Goal: Information Seeking & Learning: Get advice/opinions

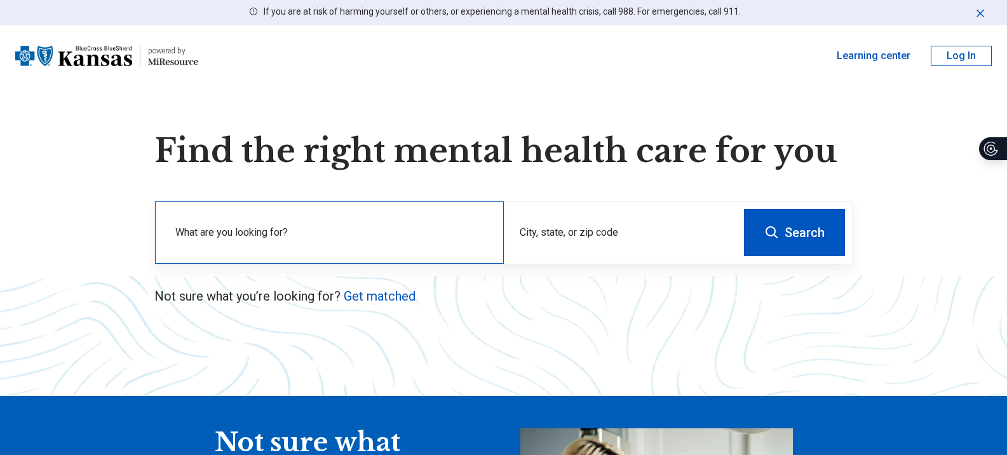
click at [381, 240] on label "What are you looking for?" at bounding box center [331, 232] width 313 height 15
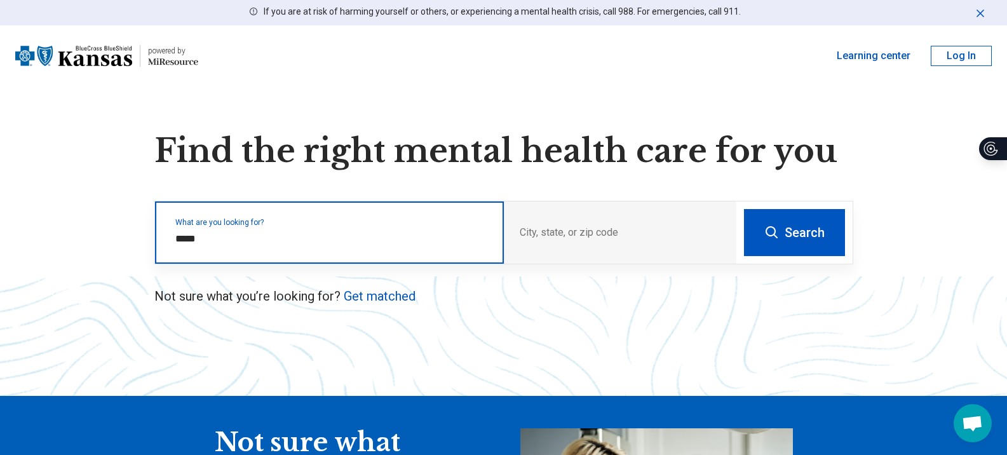
click at [275, 240] on input "*****" at bounding box center [331, 238] width 313 height 15
click at [215, 245] on input "*****" at bounding box center [331, 238] width 313 height 15
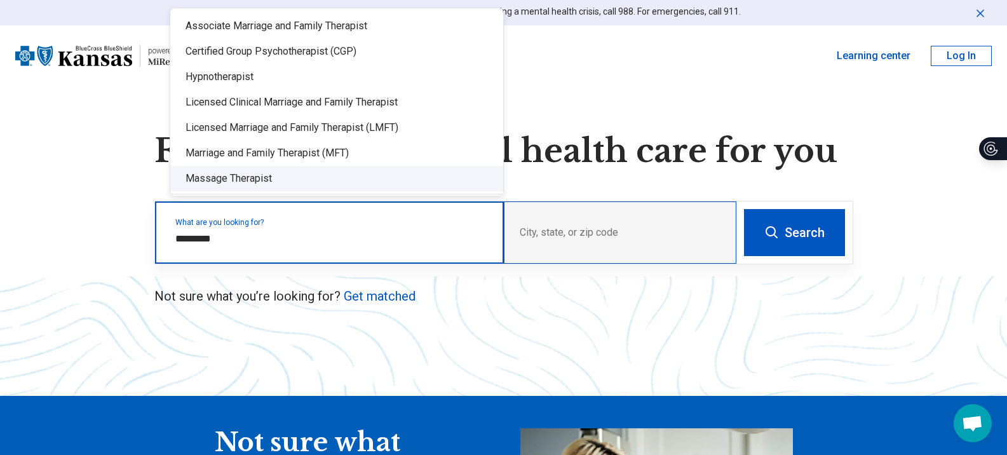
type input "*********"
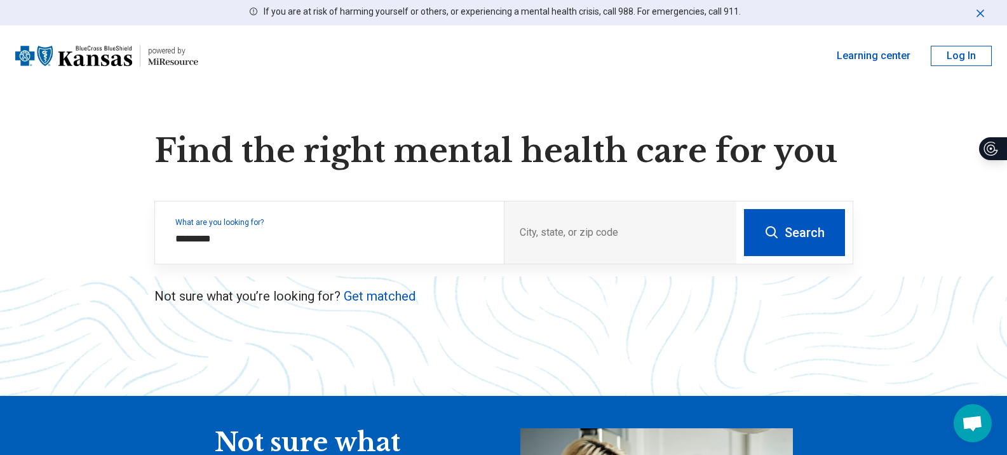
click at [798, 238] on button "Search" at bounding box center [794, 232] width 101 height 47
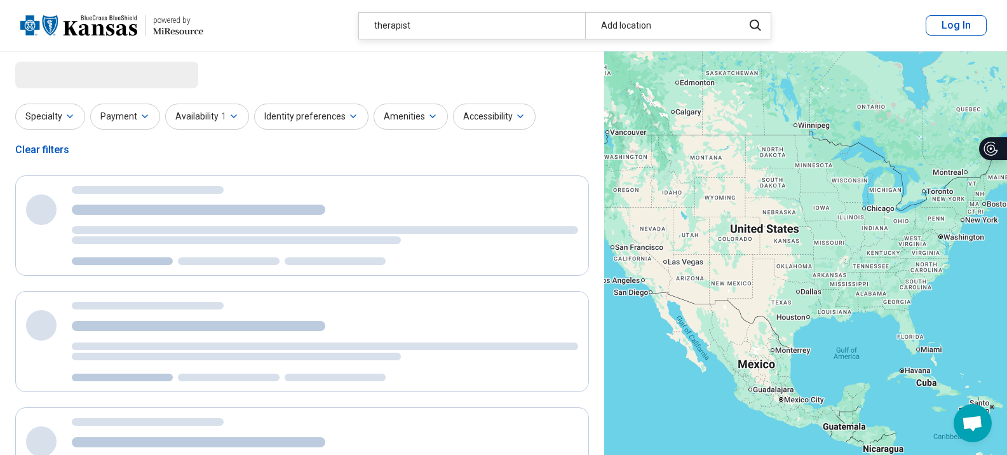
select select "***"
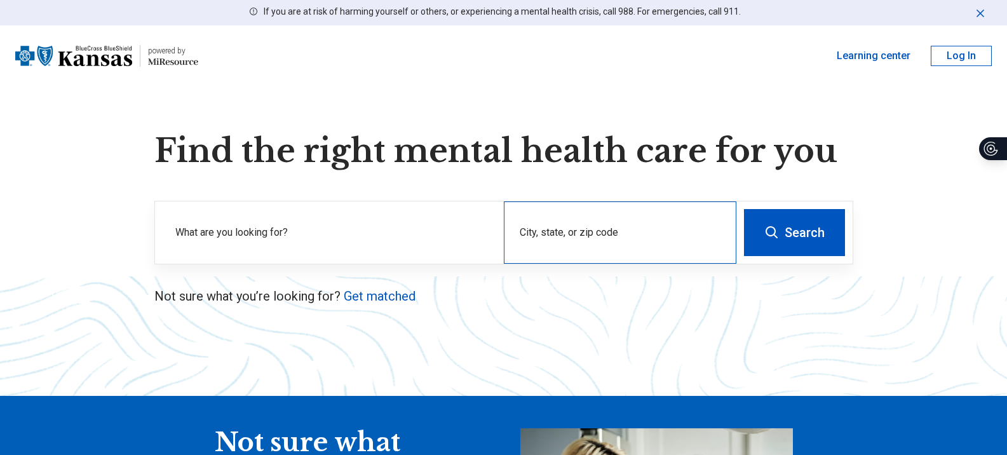
click at [560, 233] on div "City, state, or zip code" at bounding box center [620, 232] width 233 height 62
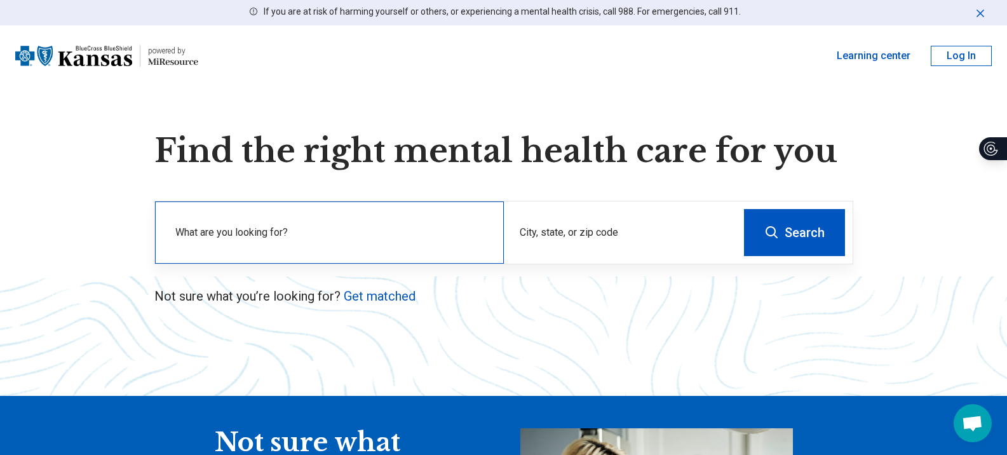
click at [282, 257] on div "What are you looking for?" at bounding box center [329, 232] width 349 height 62
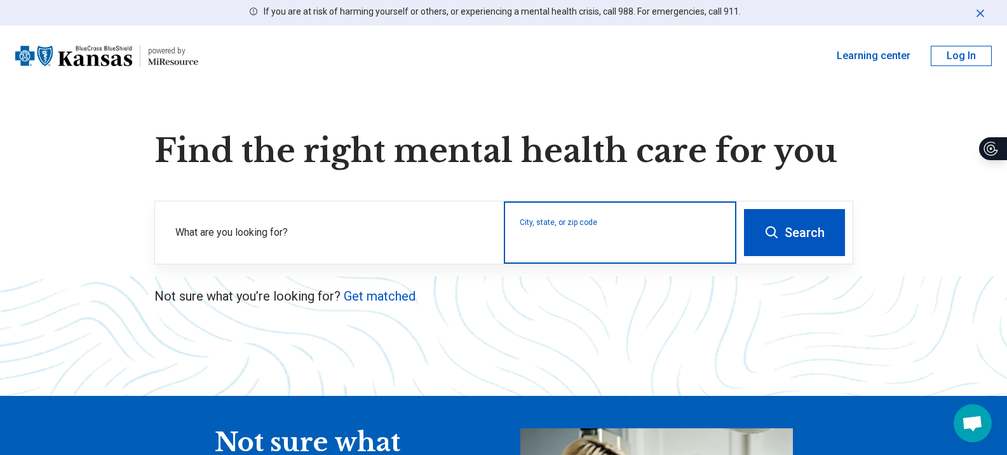
click at [585, 240] on input "City, state, or zip code" at bounding box center [620, 240] width 201 height 15
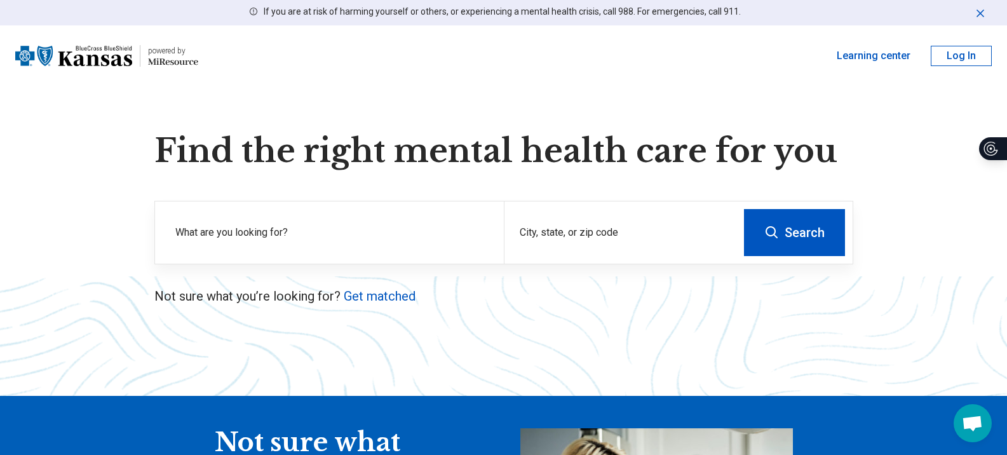
click at [944, 56] on button "Log In" at bounding box center [961, 56] width 61 height 20
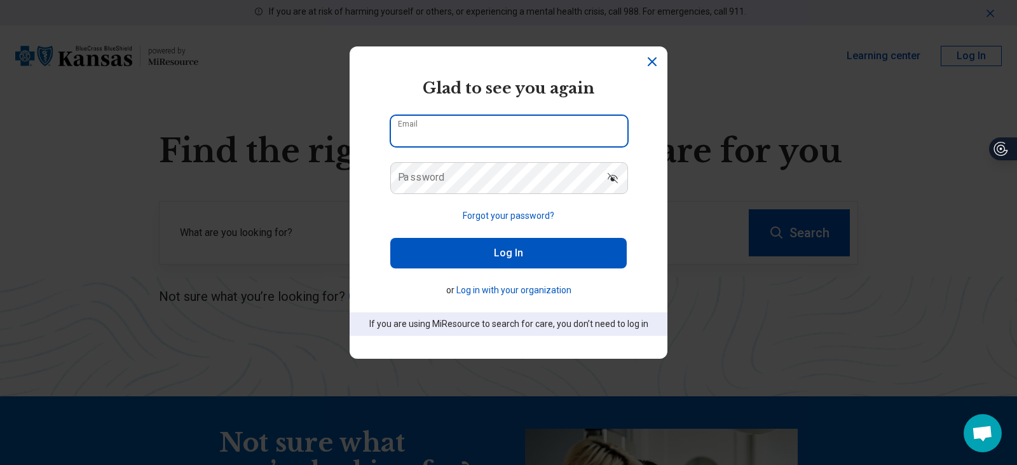
click at [446, 130] on input "Email" at bounding box center [509, 131] width 236 height 31
type input "**********"
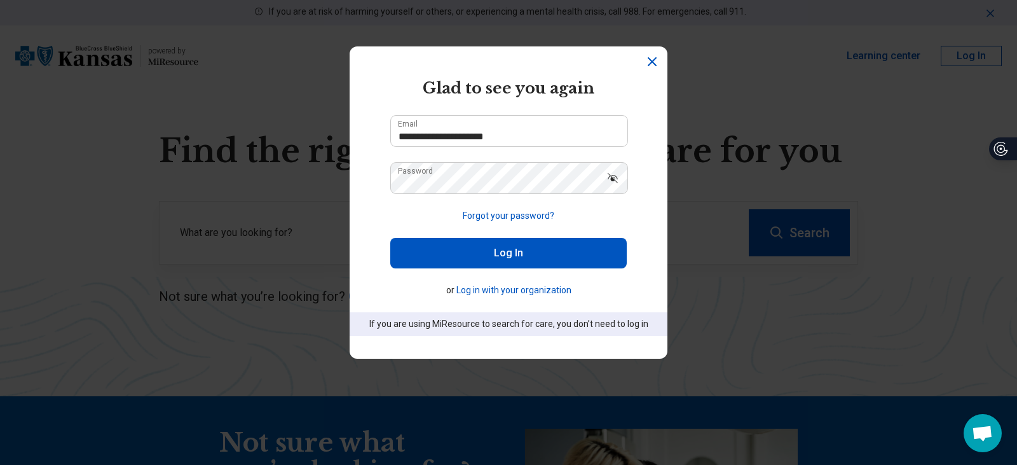
click at [487, 243] on button "Log In" at bounding box center [508, 253] width 236 height 31
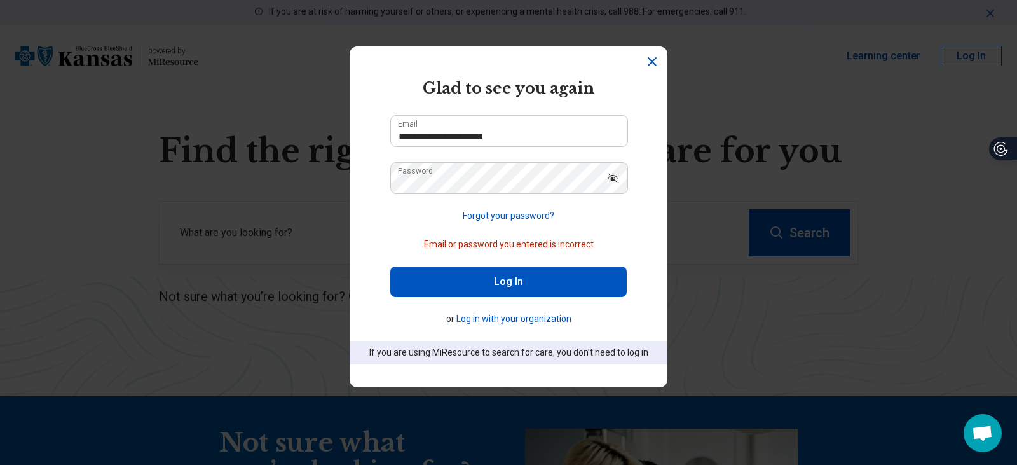
click at [608, 177] on icon "Show password" at bounding box center [613, 178] width 10 height 10
click at [508, 284] on button "Log In" at bounding box center [508, 281] width 236 height 31
click at [651, 64] on icon "Dismiss" at bounding box center [651, 61] width 15 height 15
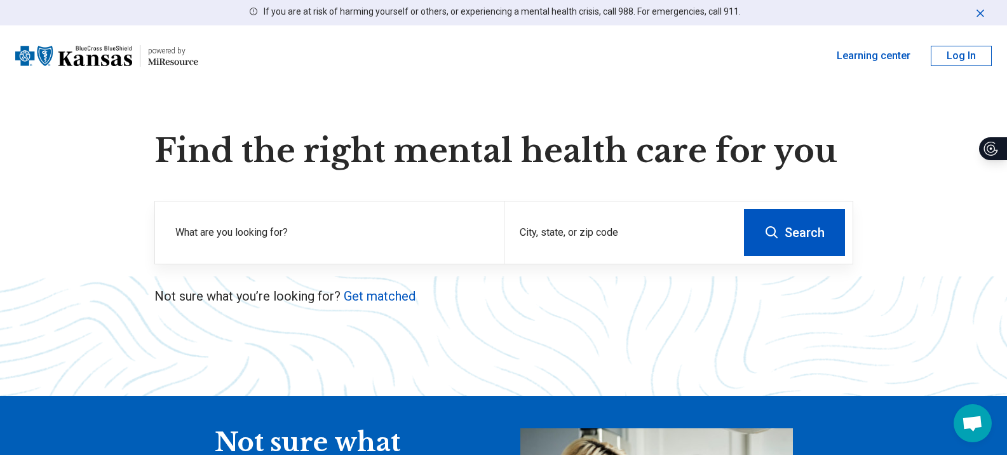
click at [960, 38] on header "powered by Miresource logo Learning center Log In" at bounding box center [503, 55] width 1007 height 61
click at [959, 53] on button "Log In" at bounding box center [961, 56] width 61 height 20
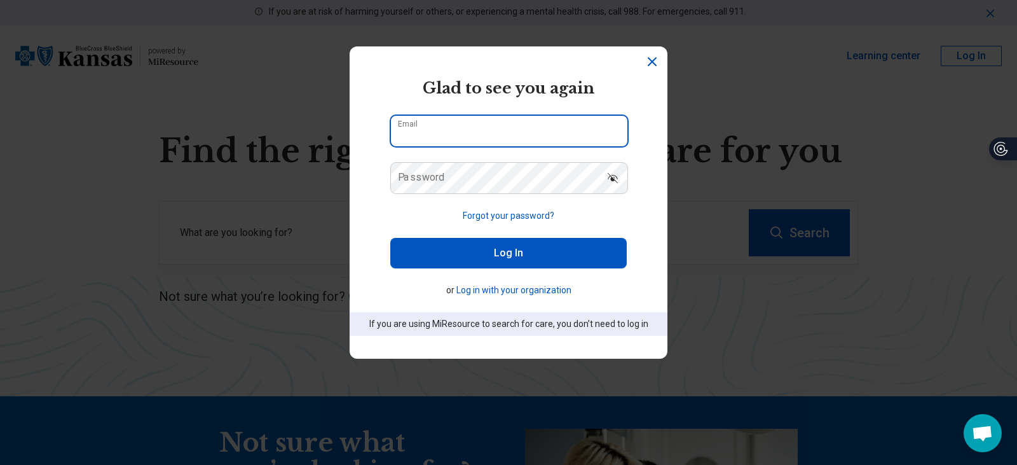
click at [459, 121] on input "Email" at bounding box center [509, 131] width 236 height 31
type input "**********"
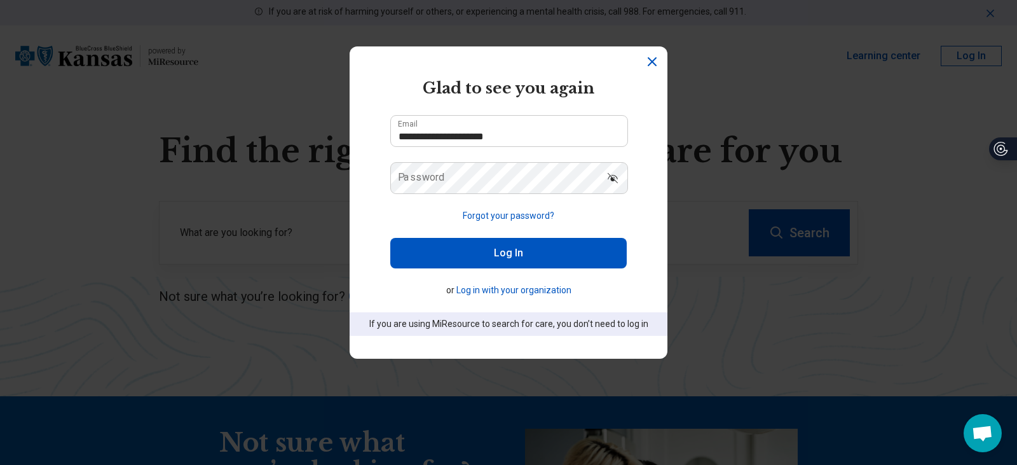
click at [500, 291] on button "Log in with your organization" at bounding box center [513, 289] width 115 height 13
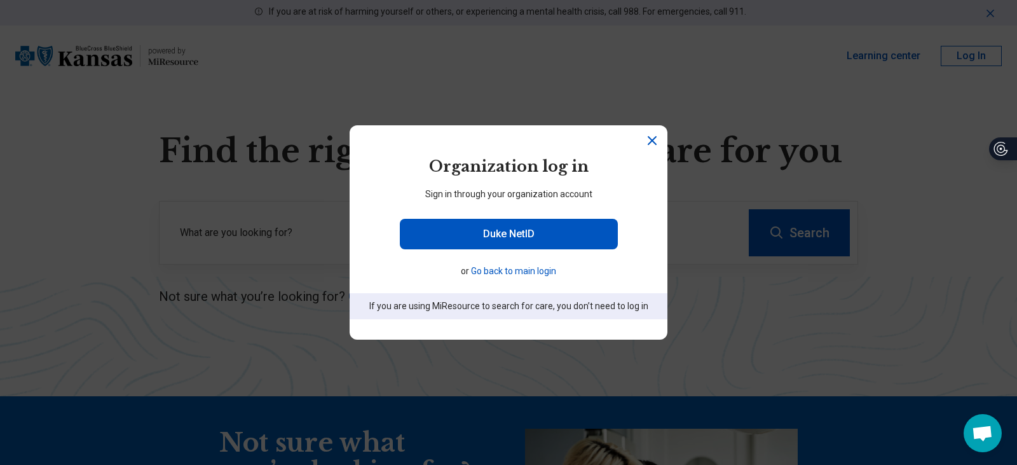
click at [632, 135] on header "powered by Miresource logo" at bounding box center [509, 140] width 318 height 31
click at [653, 135] on header "powered by Miresource logo" at bounding box center [509, 140] width 318 height 31
click at [644, 139] on icon "Close" at bounding box center [651, 140] width 15 height 15
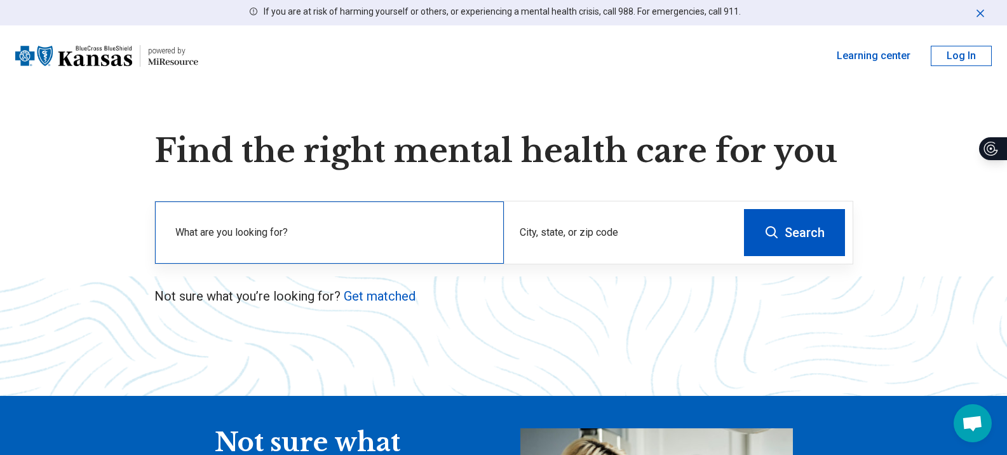
click at [374, 235] on label "What are you looking for?" at bounding box center [331, 232] width 313 height 15
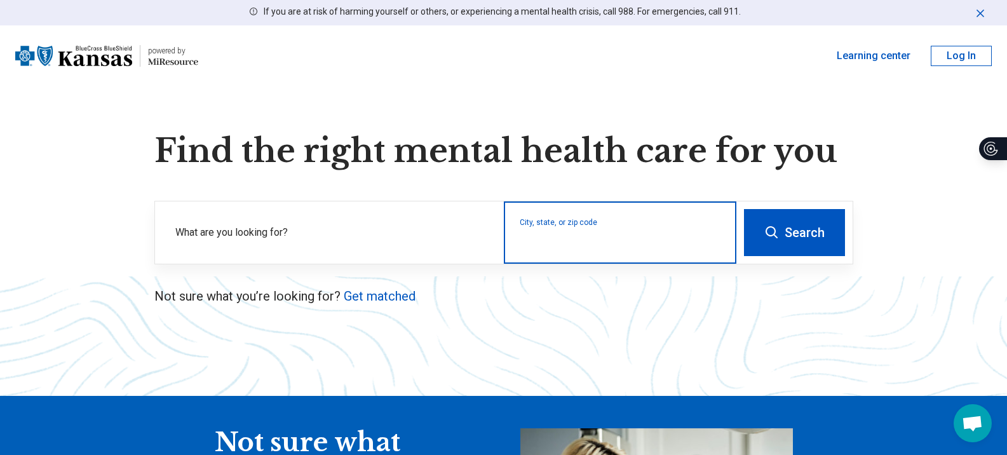
click at [578, 235] on input "City, state, or zip code" at bounding box center [620, 240] width 201 height 15
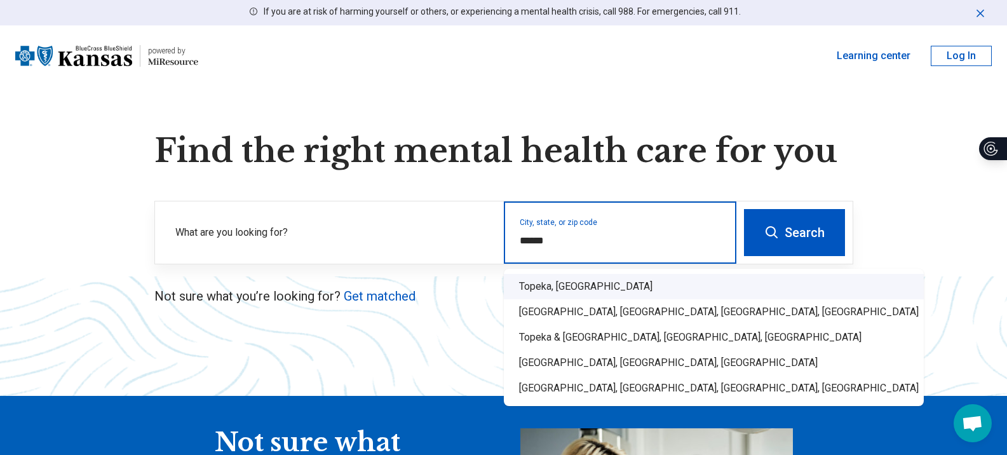
click at [587, 287] on div "Topeka, KS" at bounding box center [714, 286] width 420 height 25
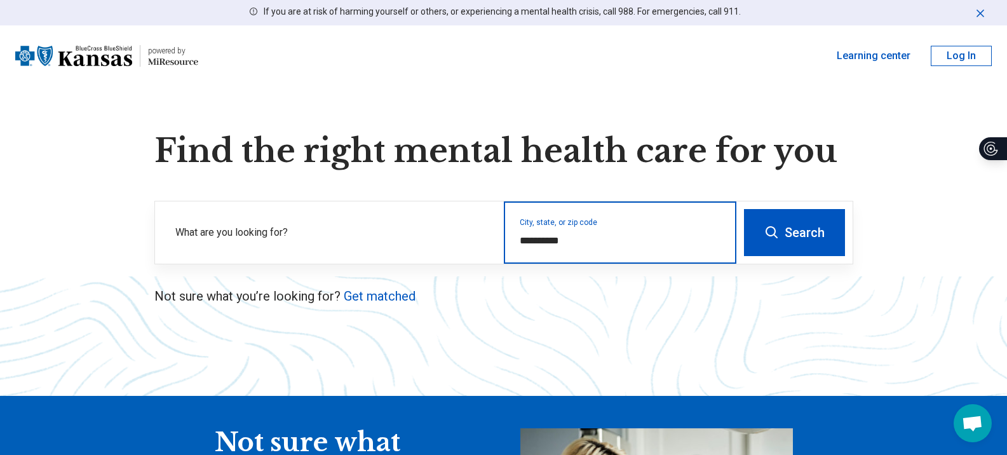
type input "**********"
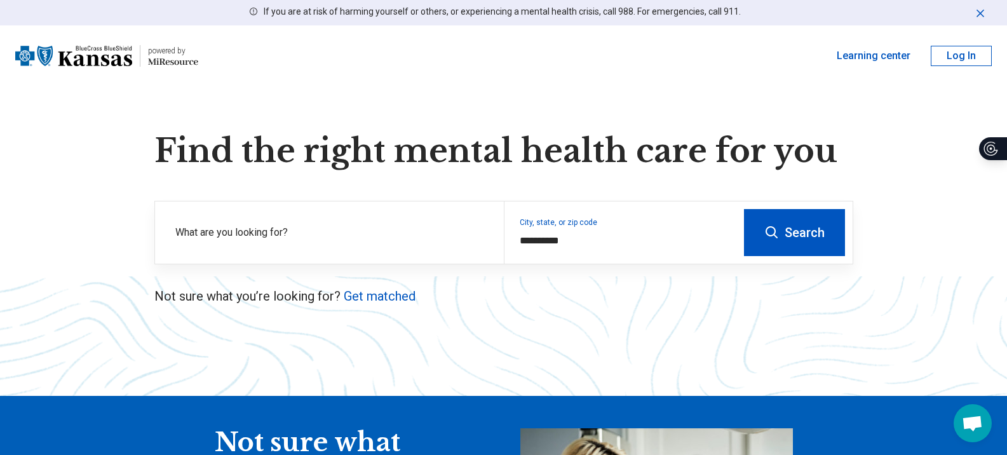
click at [801, 211] on button "Search" at bounding box center [794, 232] width 101 height 47
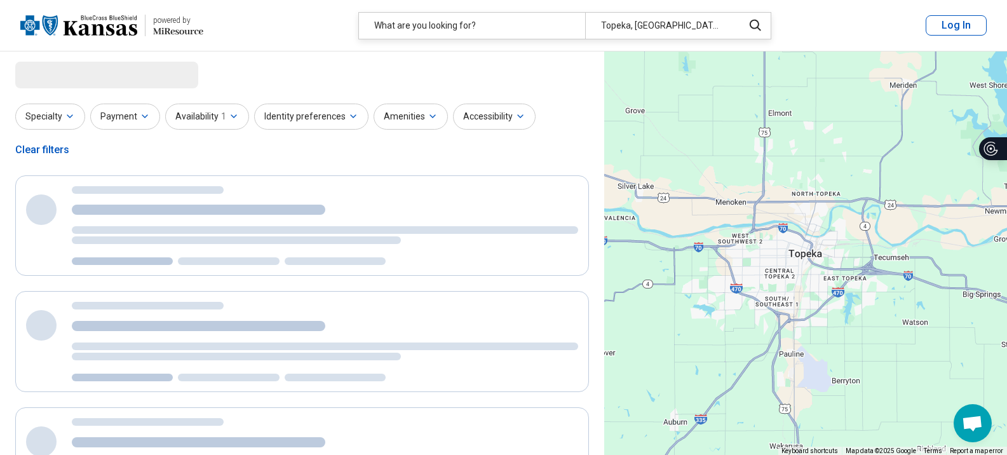
select select "***"
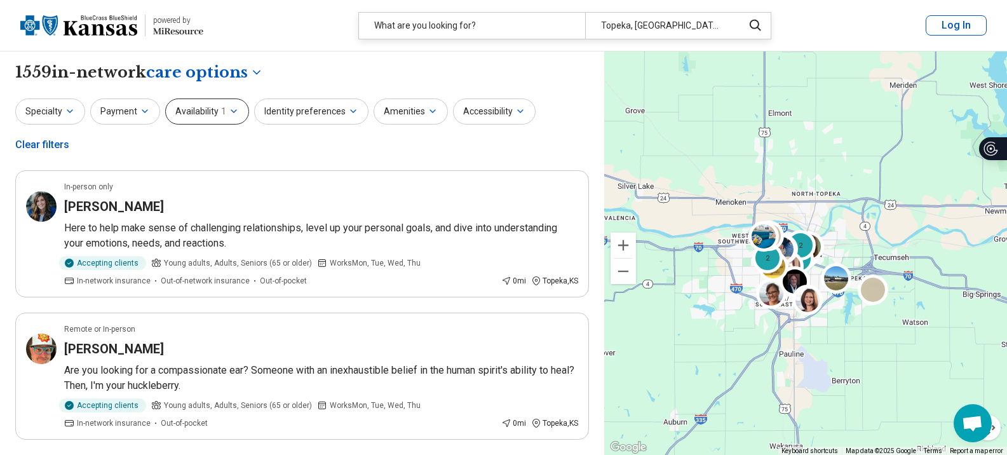
click at [221, 113] on span "1" at bounding box center [223, 111] width 5 height 13
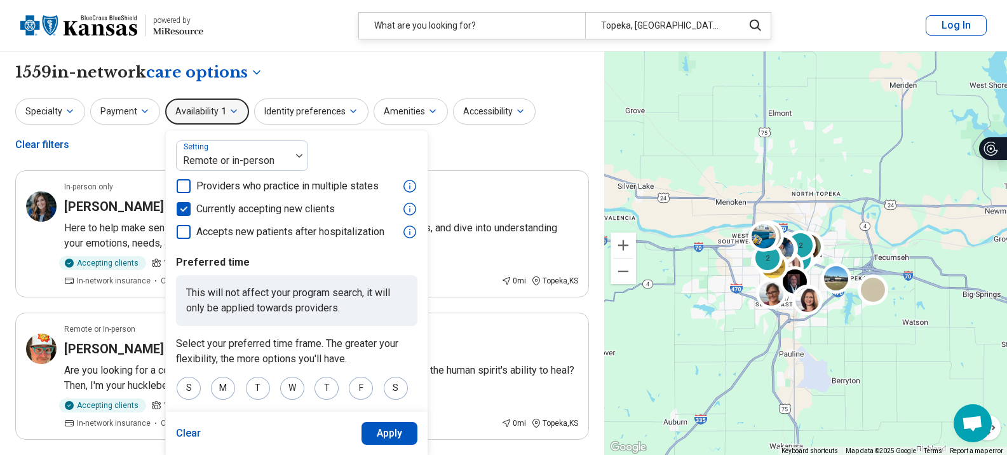
click at [221, 113] on span "1" at bounding box center [223, 111] width 5 height 13
click at [95, 109] on button "Payment" at bounding box center [125, 112] width 70 height 26
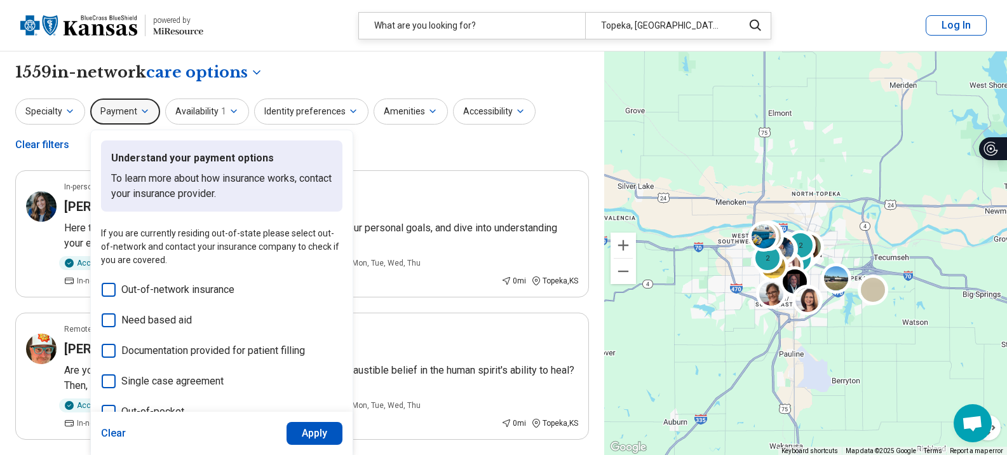
click at [107, 108] on button "Payment" at bounding box center [125, 112] width 70 height 26
click at [140, 115] on icon "button" at bounding box center [145, 111] width 10 height 10
click at [304, 114] on button "Identity preferences" at bounding box center [311, 112] width 114 height 26
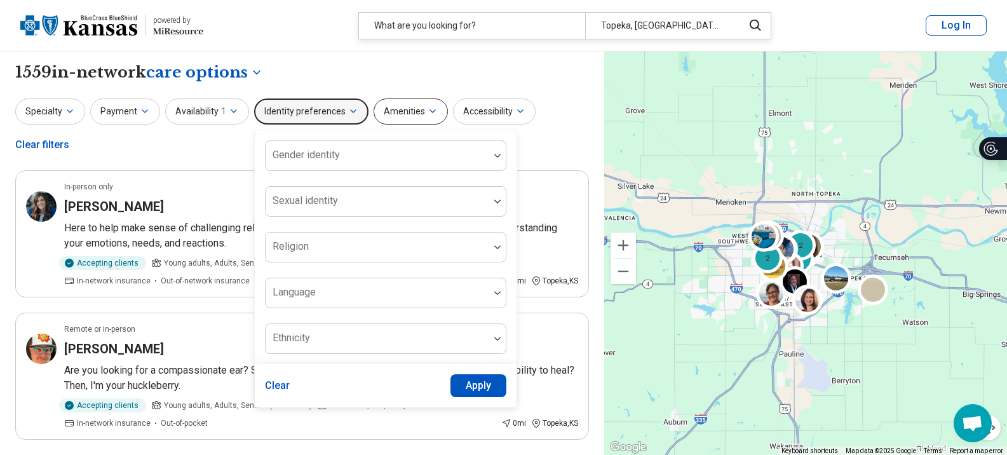
click at [379, 108] on button "Amenities" at bounding box center [411, 112] width 74 height 26
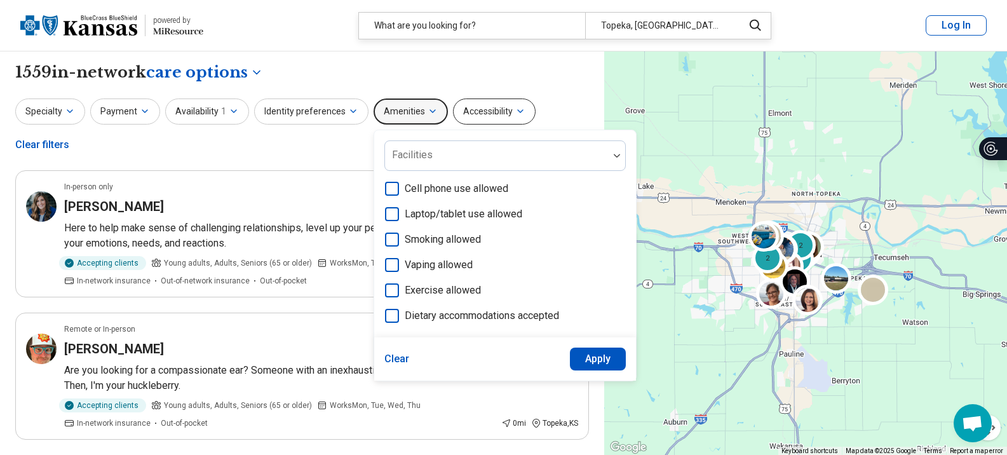
click at [488, 110] on button "Accessibility" at bounding box center [494, 112] width 83 height 26
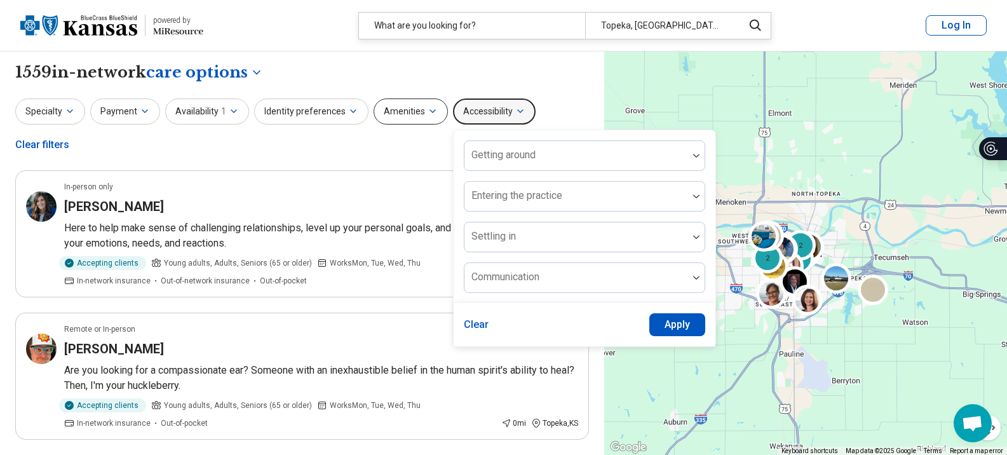
click at [407, 119] on button "Amenities" at bounding box center [411, 112] width 74 height 26
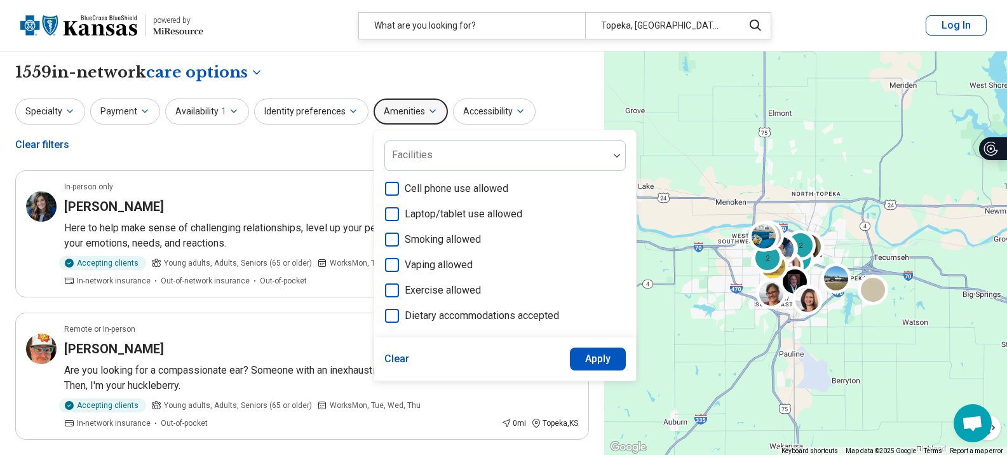
click at [413, 117] on button "Amenities" at bounding box center [411, 112] width 74 height 26
click at [310, 112] on button "Identity preferences" at bounding box center [311, 112] width 114 height 26
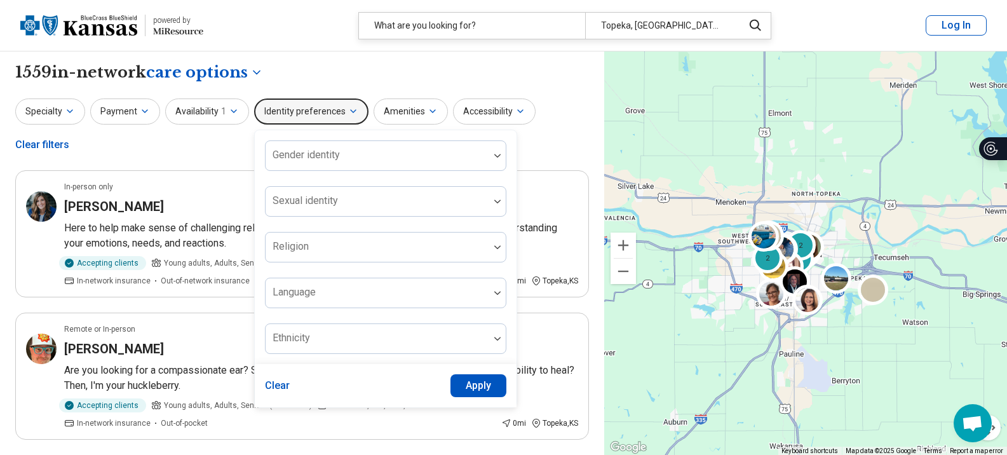
click at [423, 69] on div "**********" at bounding box center [302, 73] width 574 height 22
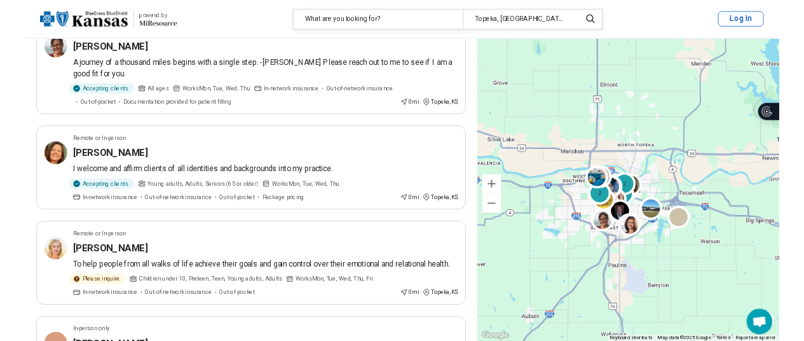
scroll to position [636, 0]
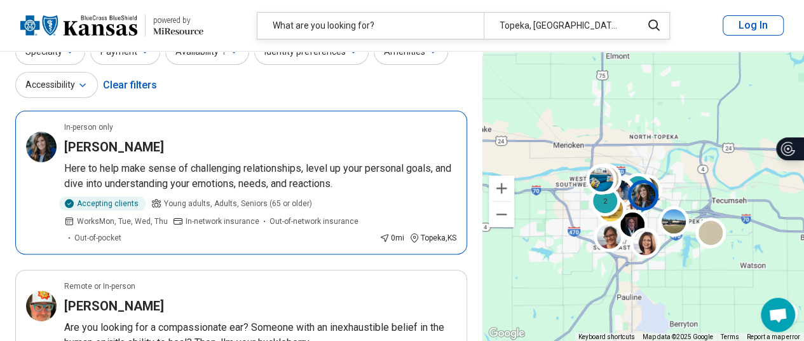
scroll to position [65, 0]
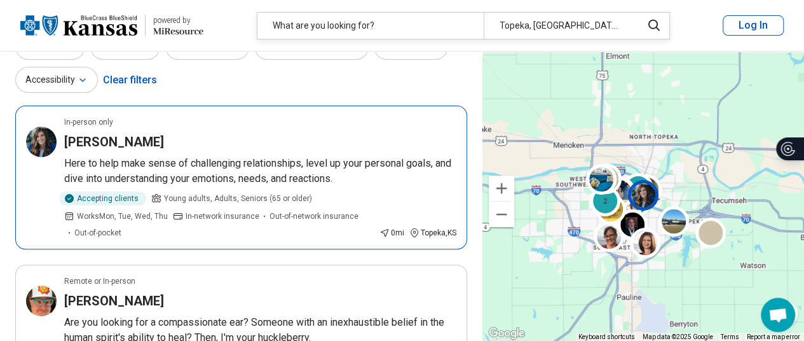
click at [230, 156] on p "Here to help make sense of challenging relationships, level up your personal go…" at bounding box center [260, 171] width 392 height 31
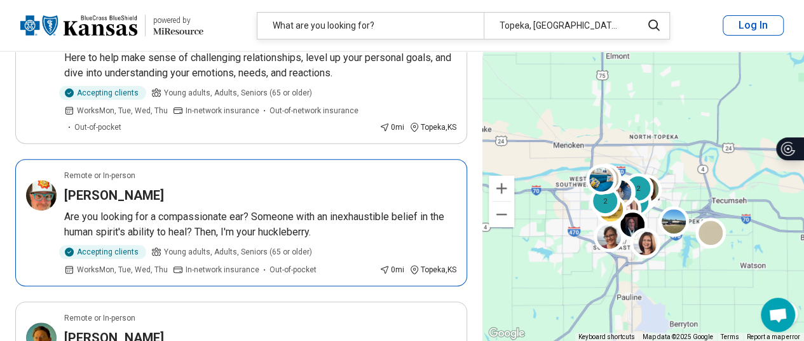
scroll to position [175, 0]
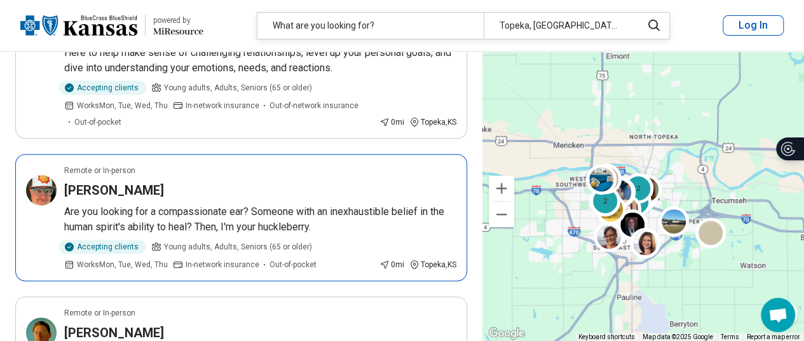
click at [309, 210] on p "Are you looking for a compassionate ear? Someone with an inexhaustible belief i…" at bounding box center [260, 219] width 392 height 31
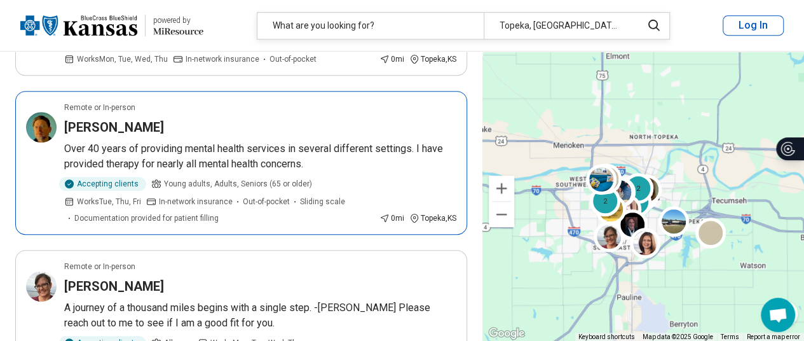
scroll to position [383, 0]
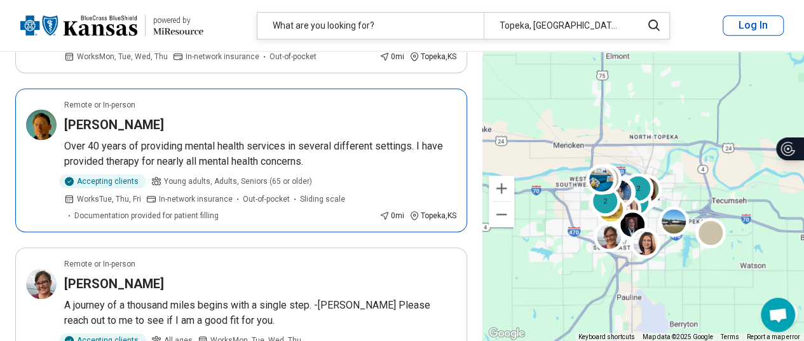
click at [343, 165] on p "Over 40 years of providing mental health services in several different settings…" at bounding box center [260, 154] width 392 height 31
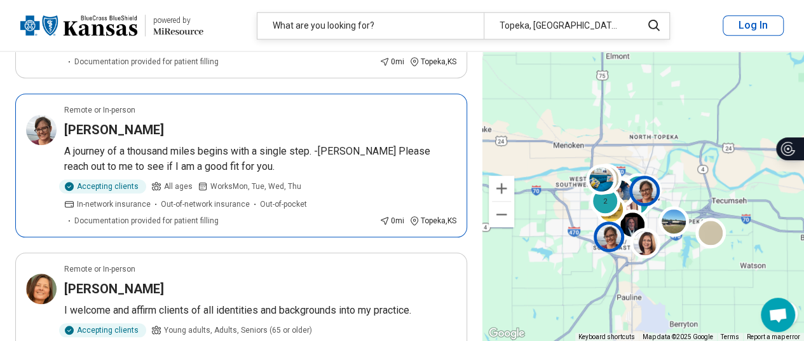
scroll to position [538, 0]
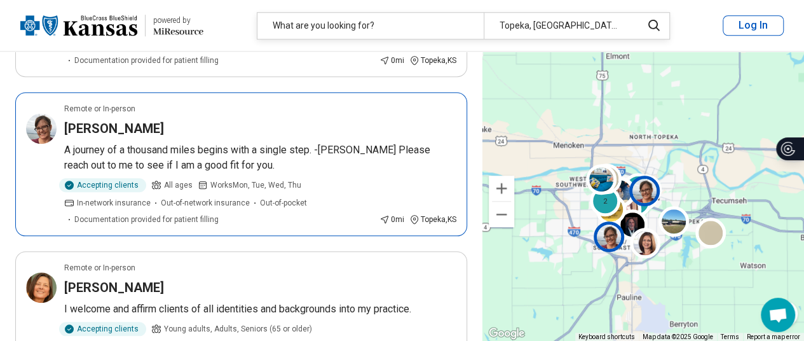
click at [352, 153] on p "A journey of a thousand miles begins with a single step. -Lao Tzu Please reach …" at bounding box center [260, 157] width 392 height 31
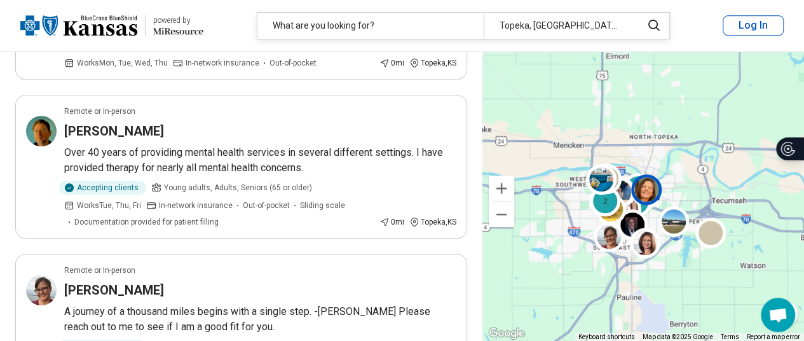
scroll to position [0, 0]
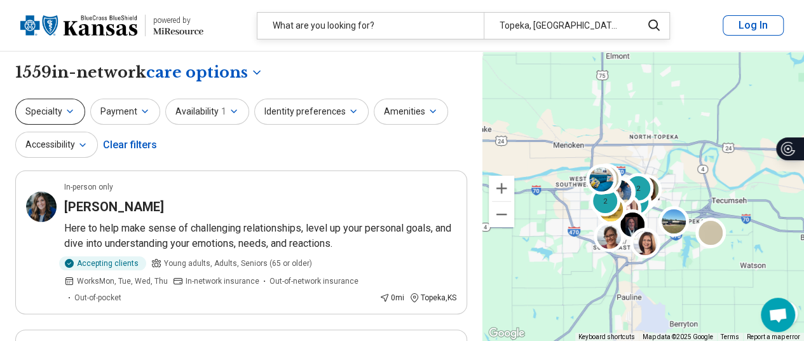
click at [65, 109] on icon "button" at bounding box center [70, 111] width 10 height 10
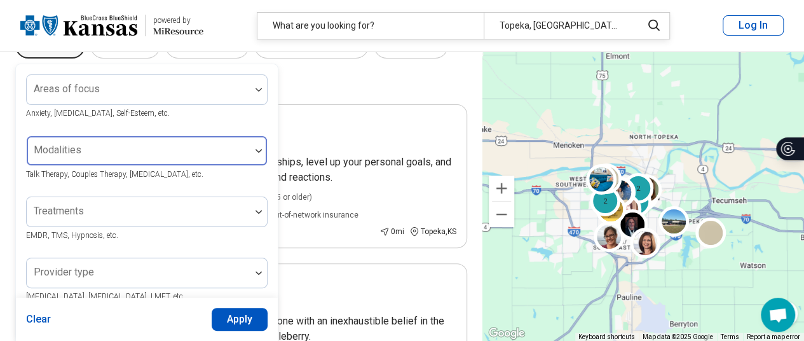
scroll to position [78, 0]
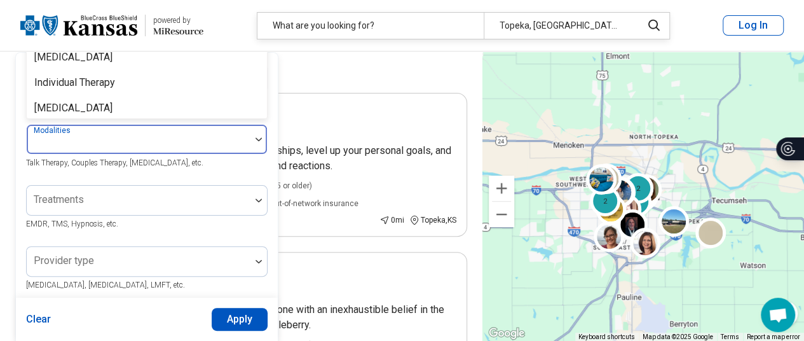
click at [148, 149] on div at bounding box center [139, 144] width 214 height 18
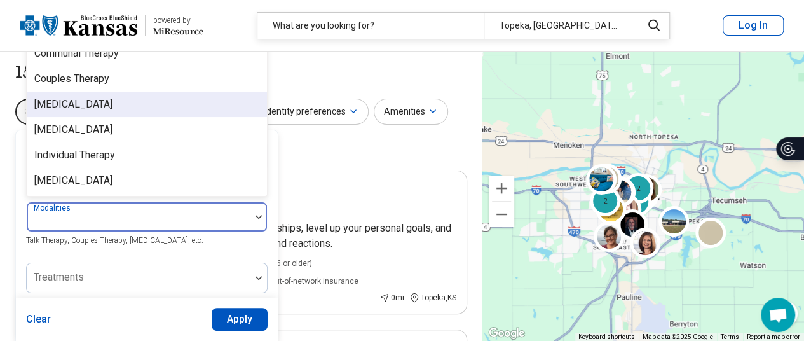
scroll to position [0, 0]
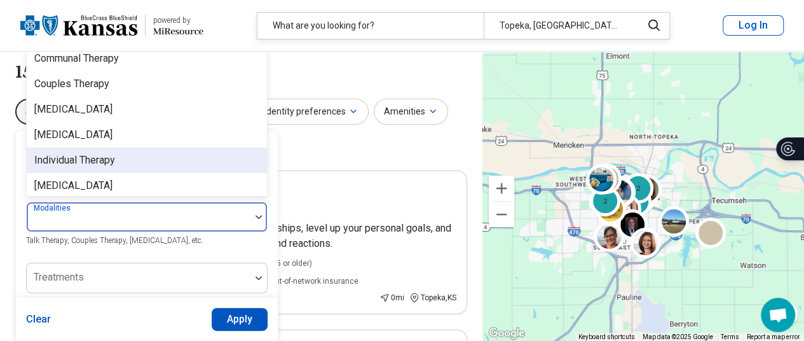
click at [103, 163] on div "Individual Therapy" at bounding box center [74, 160] width 81 height 15
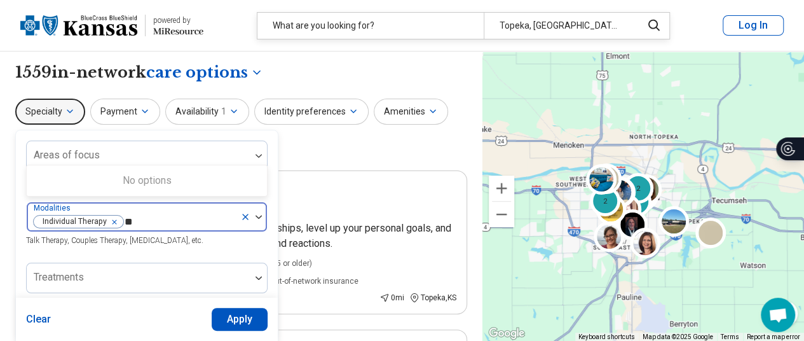
type input "*"
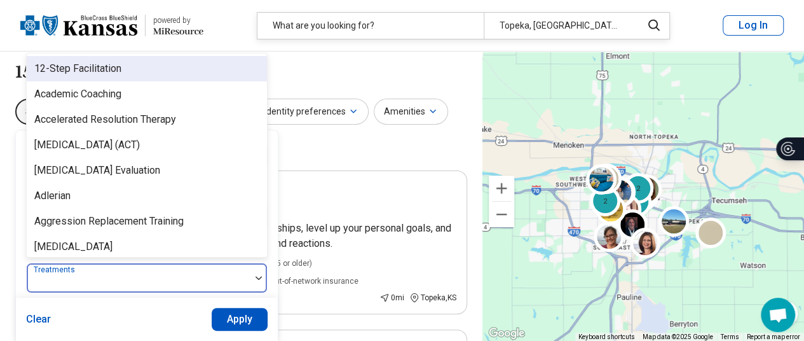
click at [90, 279] on div at bounding box center [139, 283] width 214 height 18
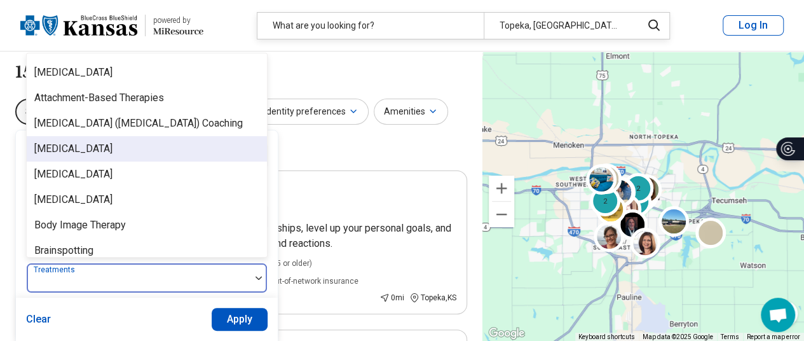
scroll to position [259, 0]
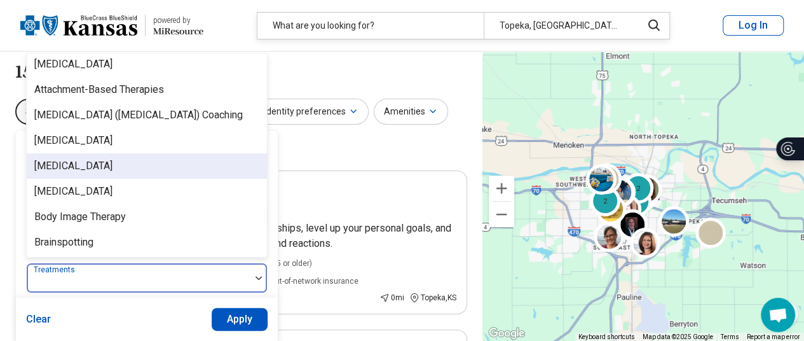
click at [104, 174] on div "[MEDICAL_DATA]" at bounding box center [73, 165] width 78 height 15
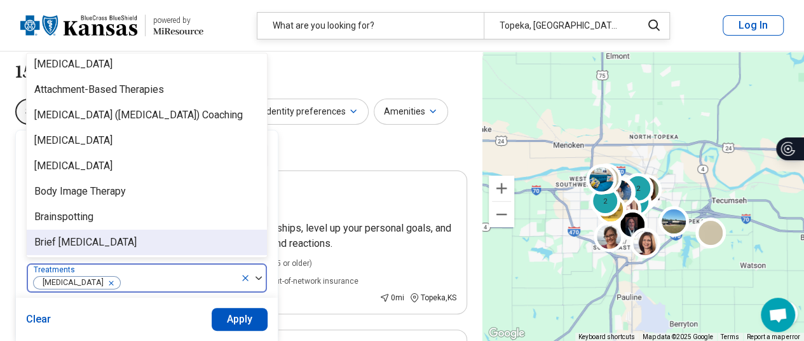
click at [135, 278] on div at bounding box center [178, 283] width 114 height 18
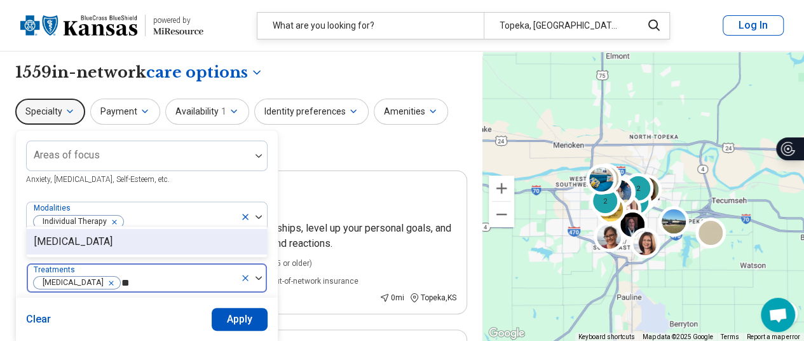
type input "*"
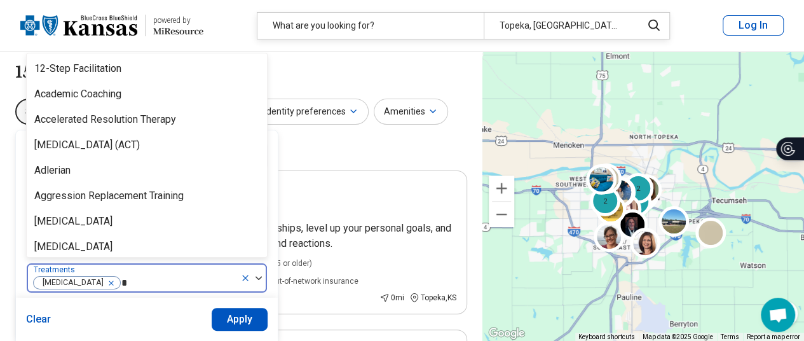
type input "**"
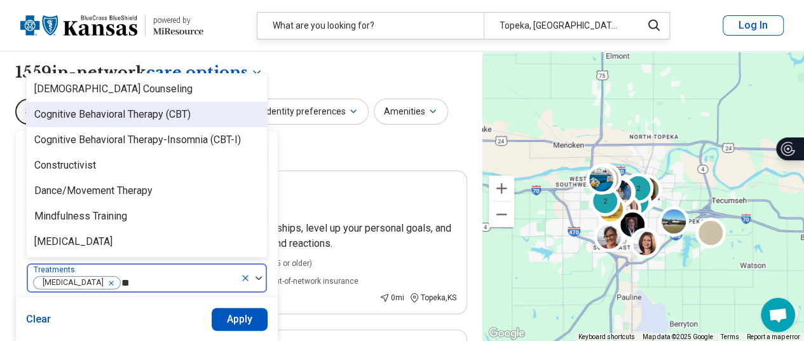
click at [165, 115] on div "Cognitive Behavioral Therapy (CBT)" at bounding box center [112, 114] width 156 height 15
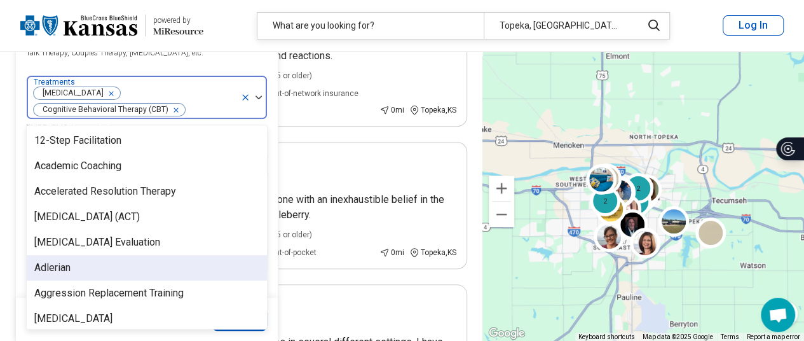
scroll to position [189, 0]
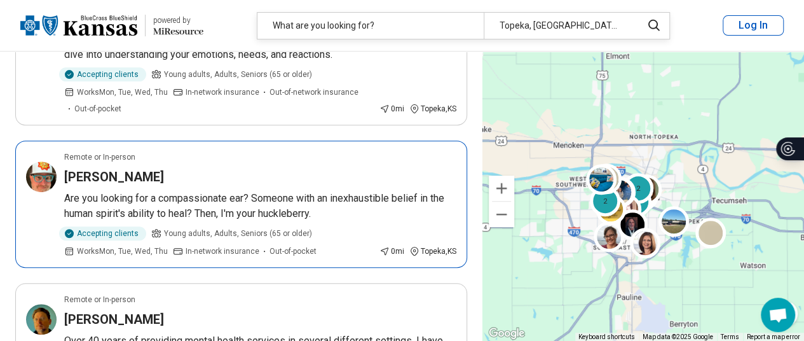
scroll to position [0, 0]
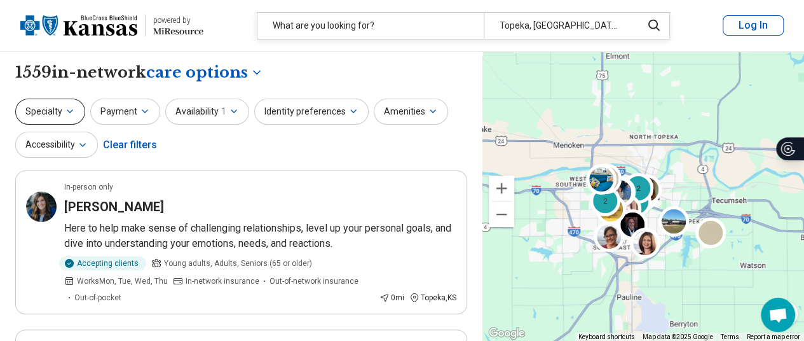
click at [60, 116] on button "Specialty" at bounding box center [50, 112] width 70 height 26
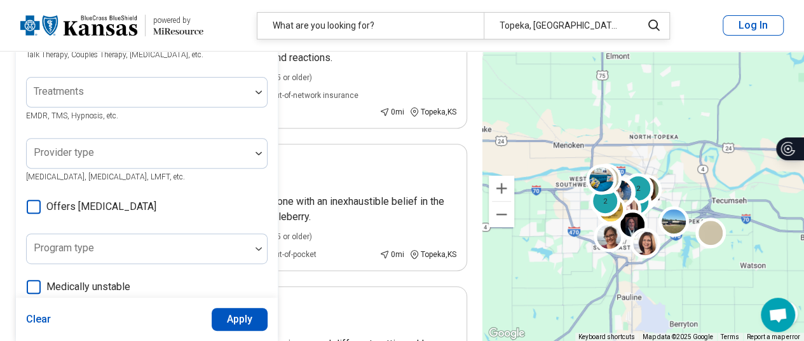
scroll to position [188, 0]
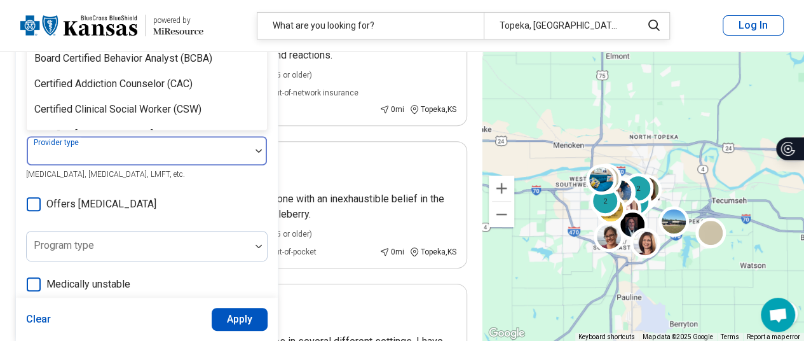
click at [135, 158] on div at bounding box center [139, 156] width 214 height 18
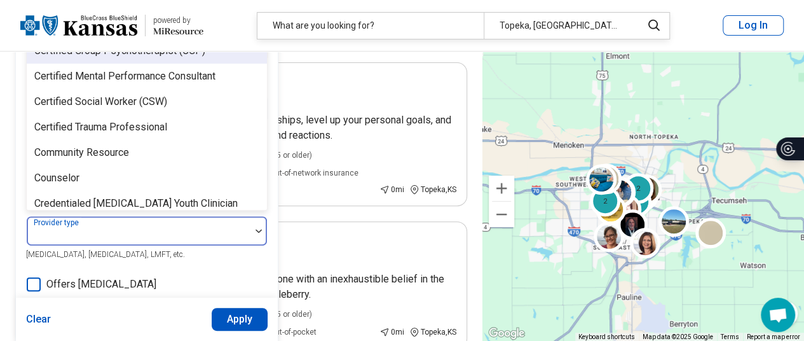
scroll to position [191, 0]
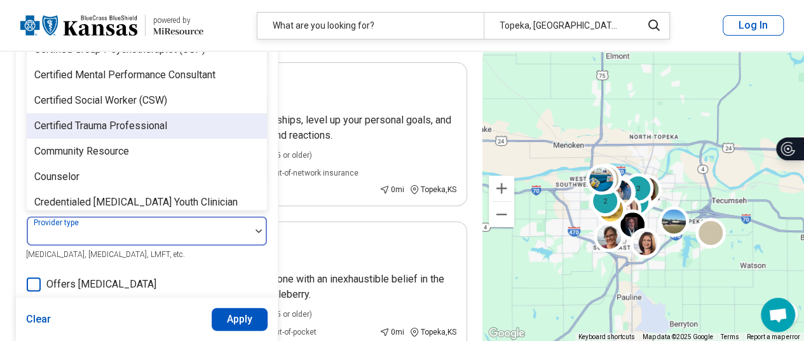
click at [145, 128] on div "Certified Trauma Professional" at bounding box center [100, 125] width 133 height 15
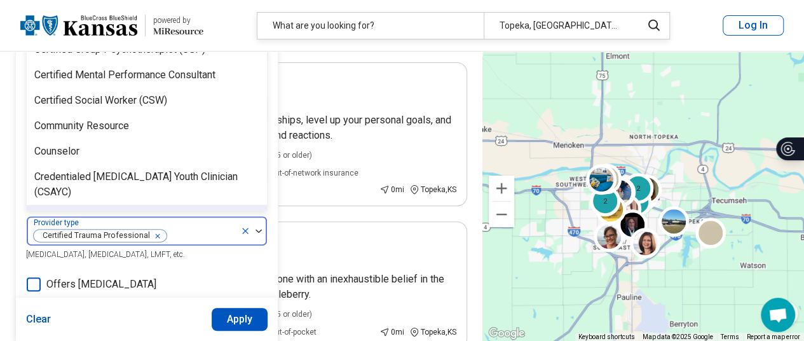
click at [233, 312] on button "Apply" at bounding box center [240, 319] width 57 height 23
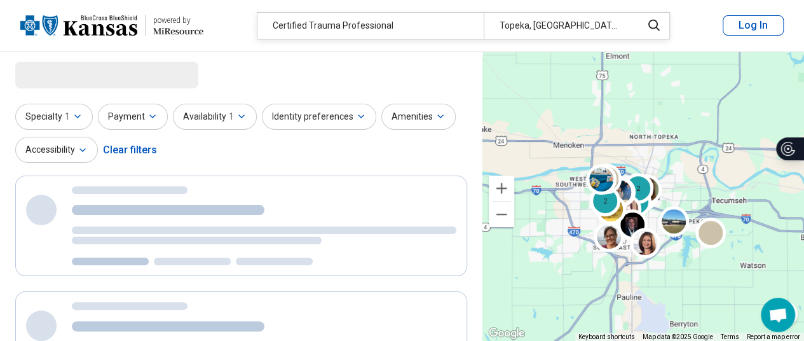
scroll to position [0, 0]
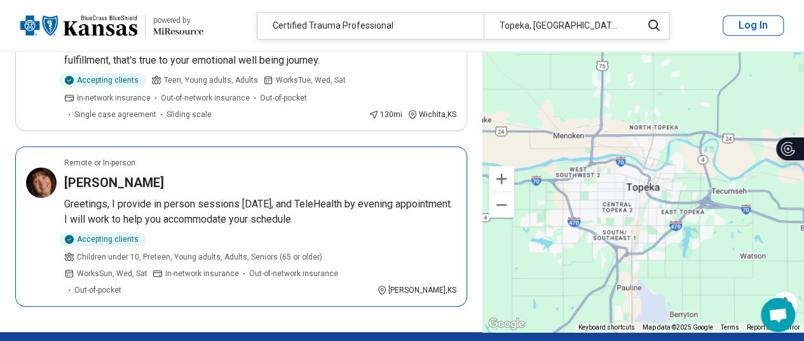
scroll to position [312, 0]
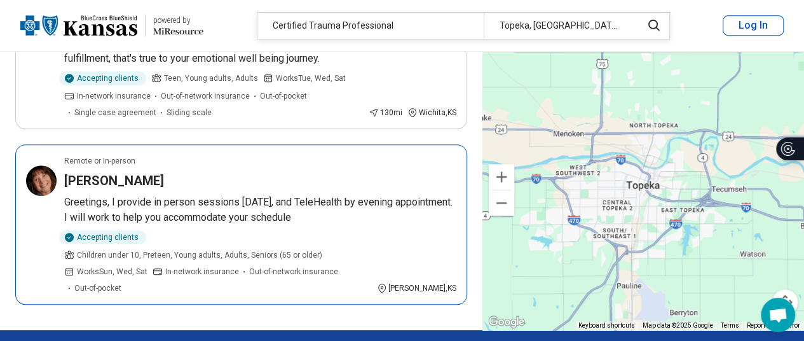
click at [323, 184] on div "Jane Holzrichter" at bounding box center [260, 181] width 392 height 18
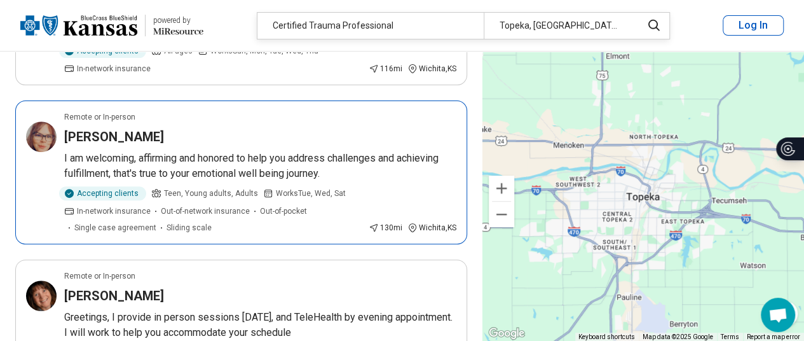
scroll to position [0, 0]
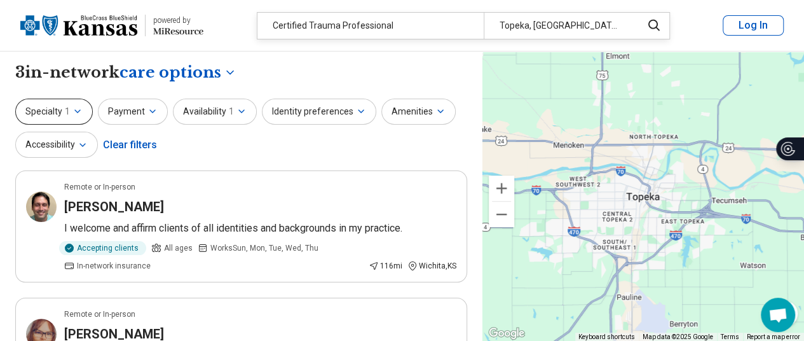
click at [61, 114] on button "Specialty 1" at bounding box center [54, 112] width 78 height 26
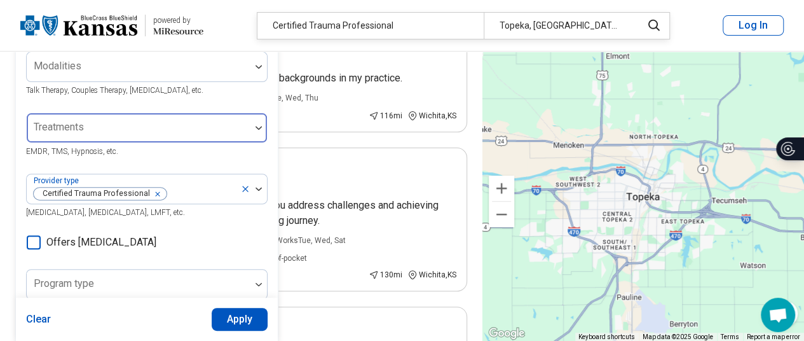
scroll to position [167, 0]
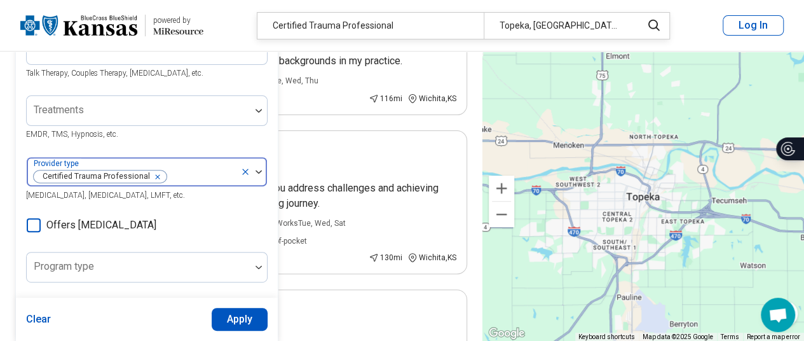
click at [240, 171] on icon at bounding box center [245, 172] width 10 height 10
click at [722, 21] on header "powered by Miresource logo Certified Trauma Professional Topeka, KS Log In" at bounding box center [402, 25] width 804 height 51
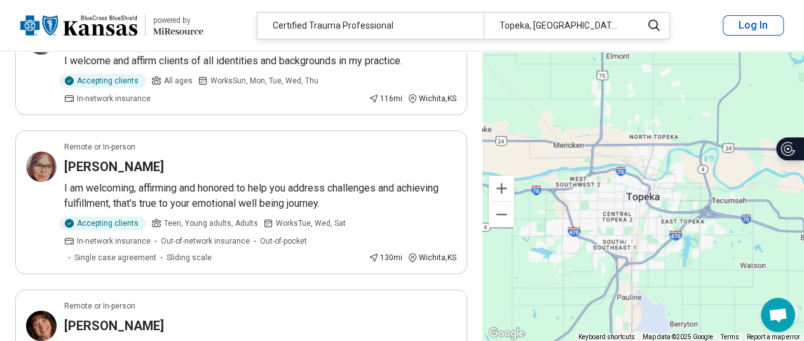
click at [745, 26] on button "Log In" at bounding box center [753, 25] width 61 height 20
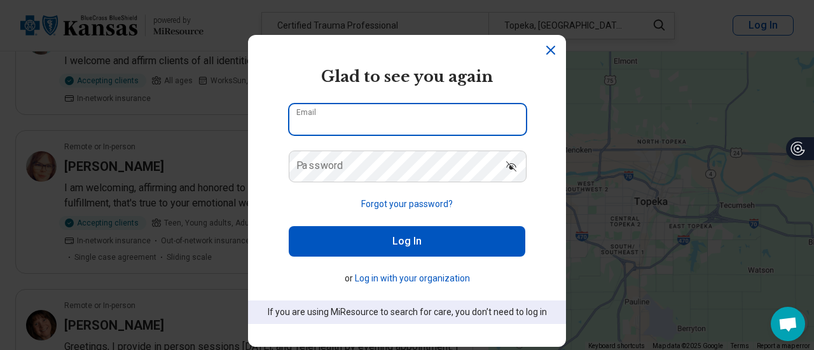
click at [355, 122] on input "Email" at bounding box center [407, 119] width 236 height 31
type input "**********"
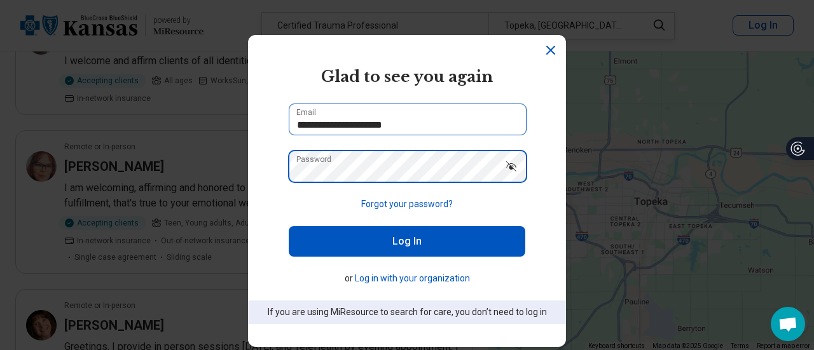
click at [289, 226] on button "Log In" at bounding box center [407, 241] width 236 height 31
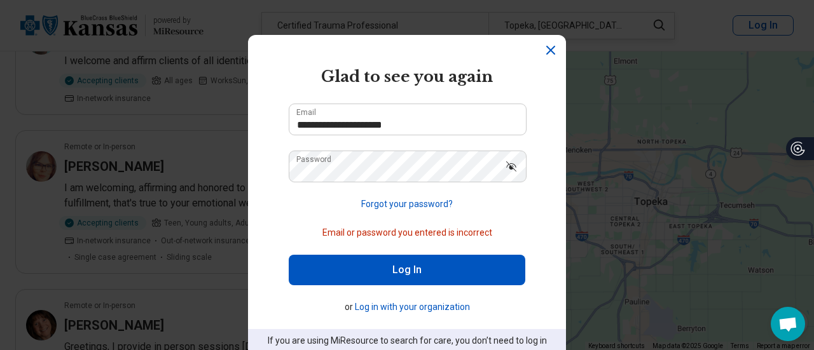
click at [423, 207] on button "Forgot your password?" at bounding box center [407, 204] width 92 height 13
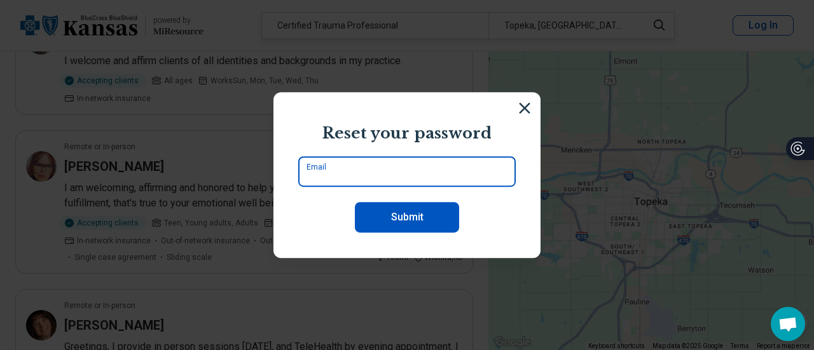
click at [386, 179] on input "Email" at bounding box center [406, 171] width 217 height 31
type input "**********"
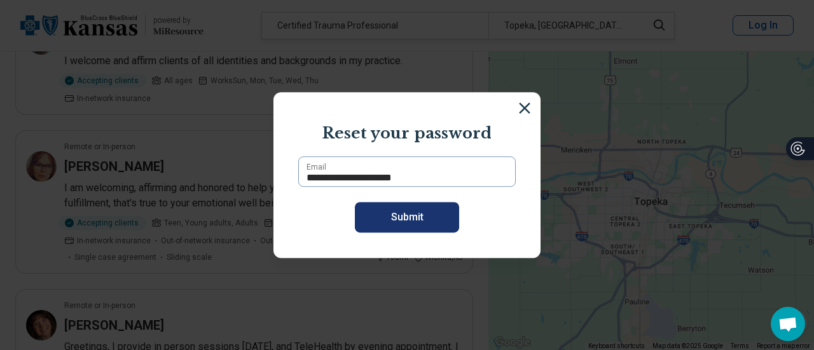
click at [373, 224] on button "Submit" at bounding box center [407, 217] width 104 height 31
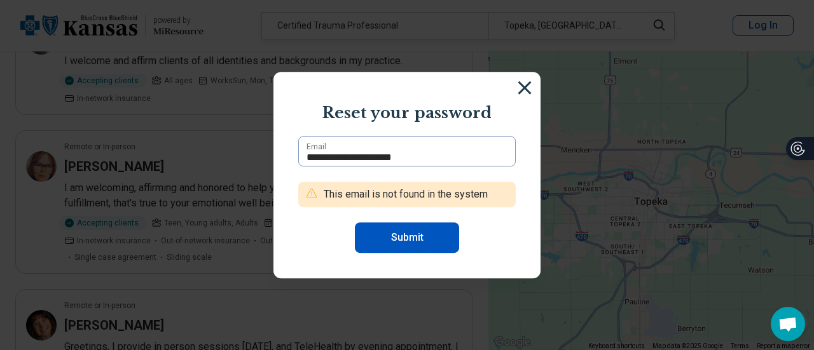
click at [519, 86] on img at bounding box center [524, 88] width 14 height 14
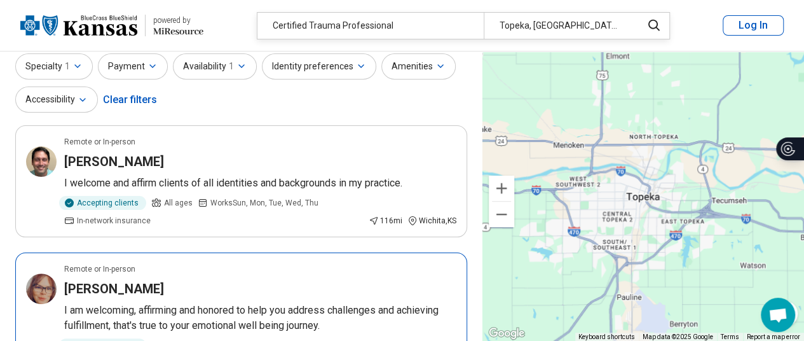
scroll to position [0, 10]
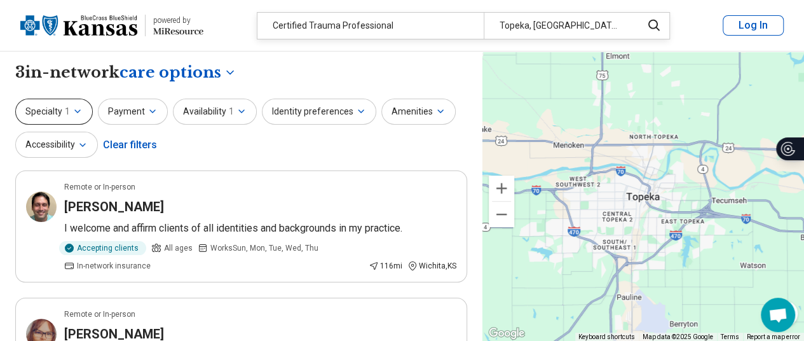
click at [34, 105] on button "Specialty 1" at bounding box center [54, 112] width 78 height 26
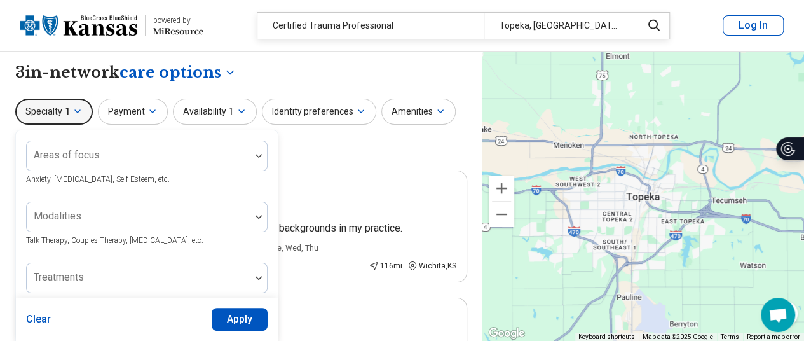
click at [34, 326] on button "Clear" at bounding box center [38, 319] width 25 height 23
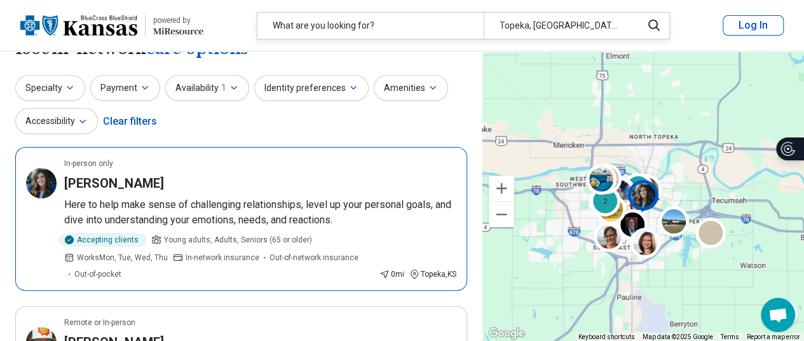
scroll to position [24, 0]
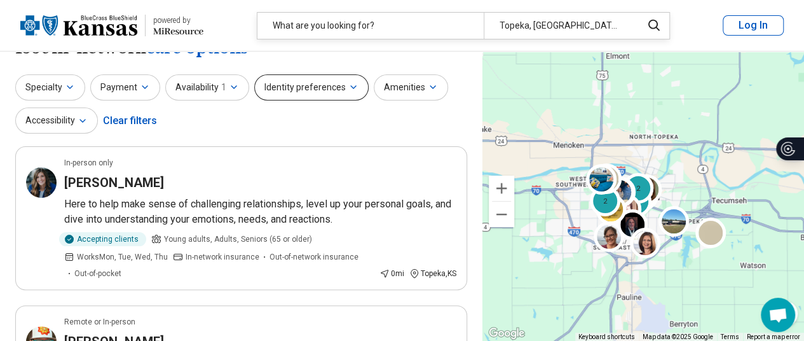
click at [318, 95] on button "Identity preferences" at bounding box center [311, 87] width 114 height 26
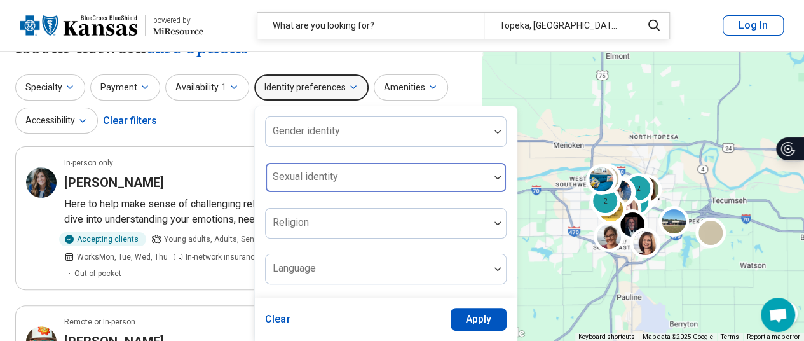
click at [333, 174] on div "Sexual identity" at bounding box center [386, 177] width 242 height 31
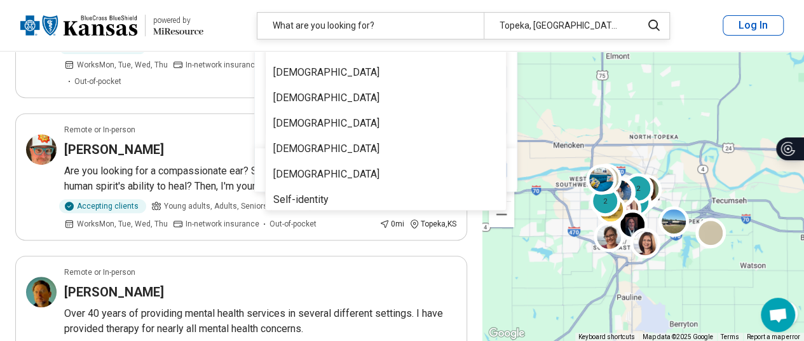
scroll to position [215, 0]
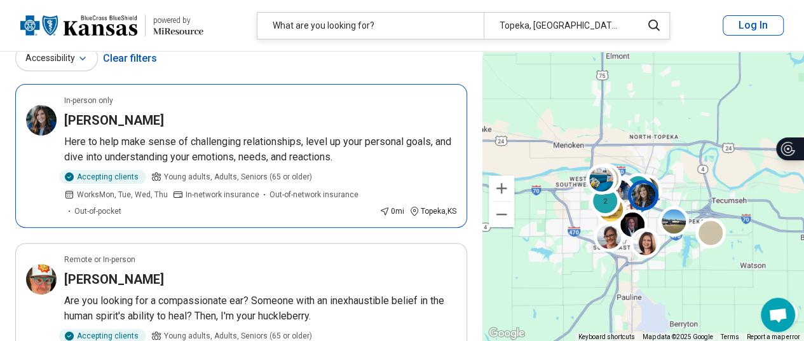
scroll to position [0, 0]
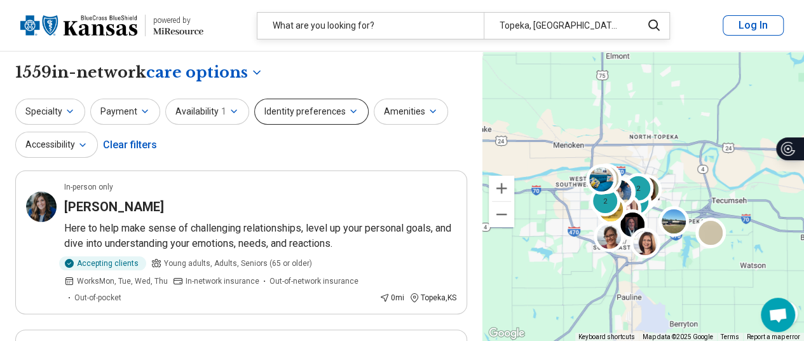
click at [287, 105] on button "Identity preferences" at bounding box center [311, 112] width 114 height 26
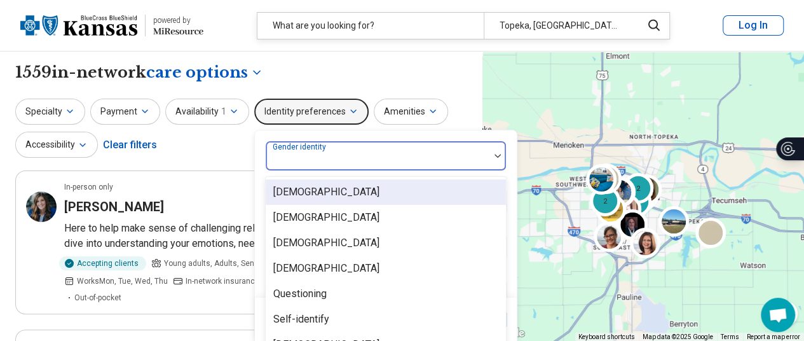
click at [331, 159] on div "Gender identity" at bounding box center [386, 155] width 242 height 31
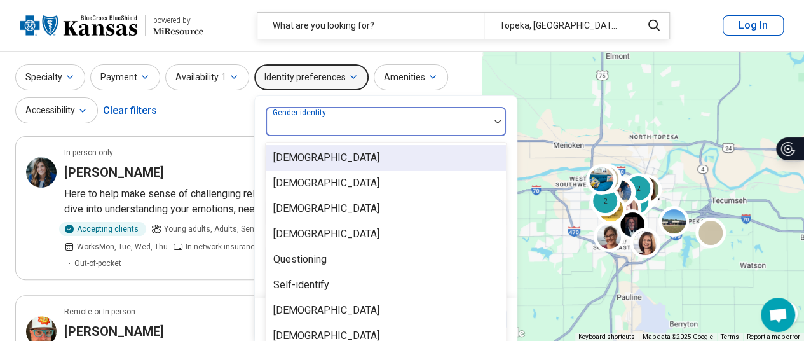
click at [338, 159] on div "Cisgender Man" at bounding box center [386, 157] width 240 height 25
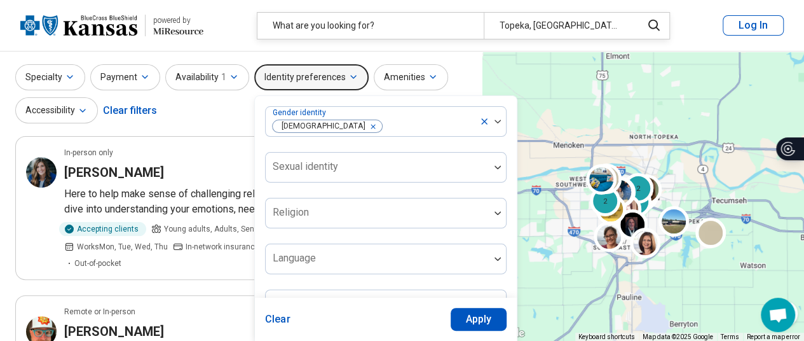
click at [463, 69] on div "Specialty Payment Availability 1 Identity preferences Gender identity Cisgender…" at bounding box center [241, 95] width 452 height 62
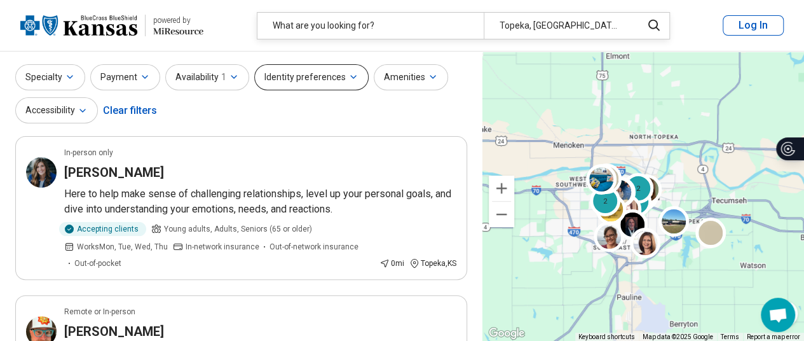
click at [325, 79] on button "Identity preferences" at bounding box center [311, 77] width 114 height 26
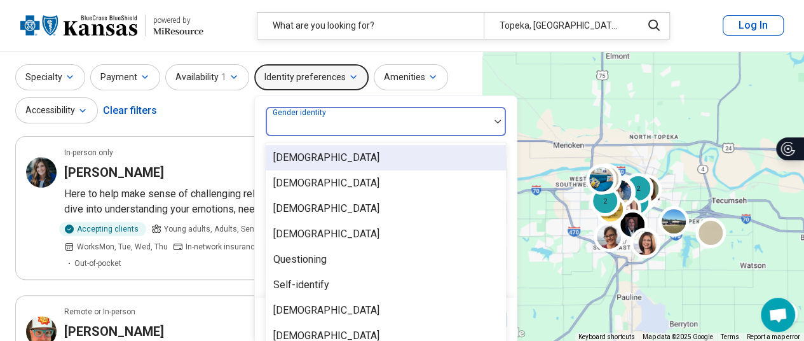
click at [330, 129] on div at bounding box center [378, 127] width 214 height 18
click at [322, 154] on div "Cisgender Man" at bounding box center [326, 157] width 106 height 15
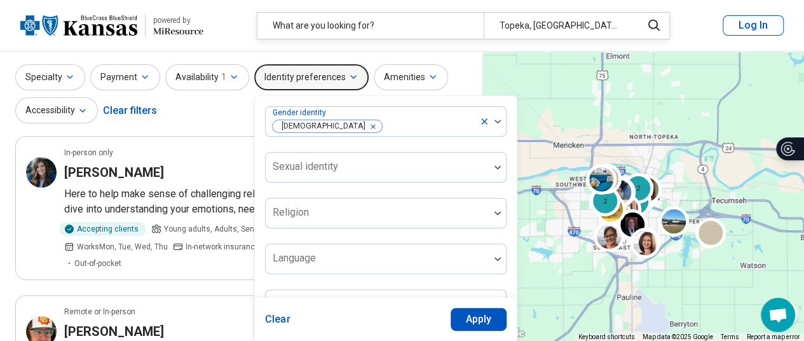
click at [458, 327] on button "Apply" at bounding box center [479, 319] width 57 height 23
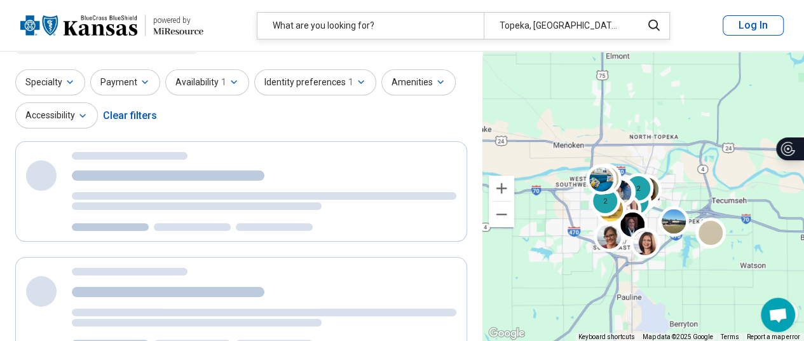
scroll to position [0, 0]
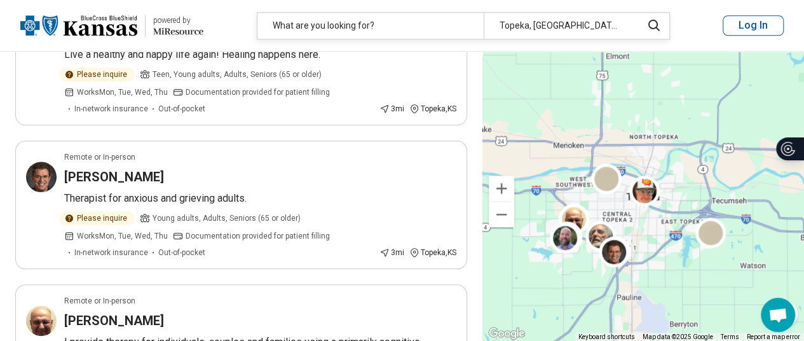
scroll to position [618, 0]
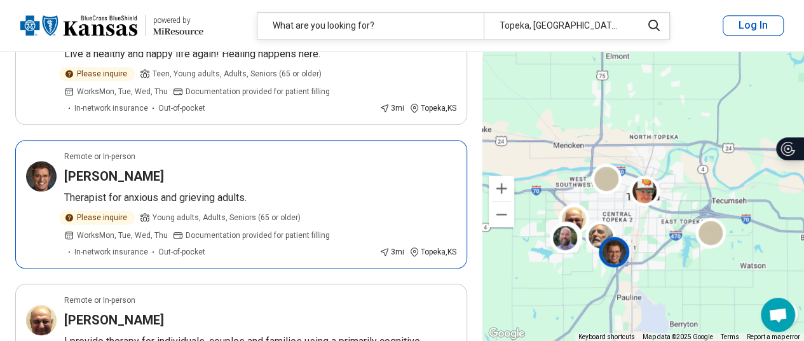
click at [277, 191] on p "Therapist for anxious and grieving adults." at bounding box center [260, 197] width 392 height 15
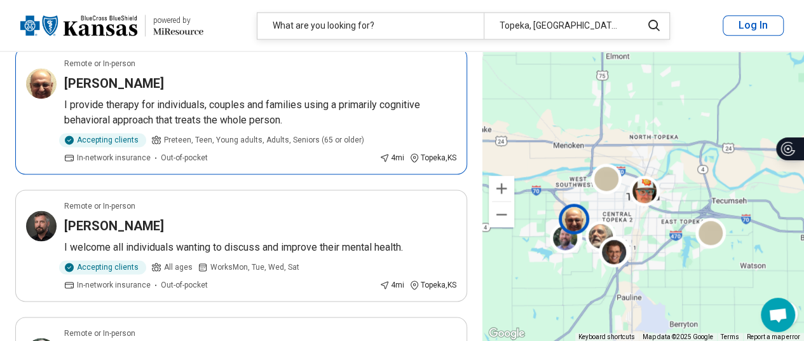
scroll to position [859, 0]
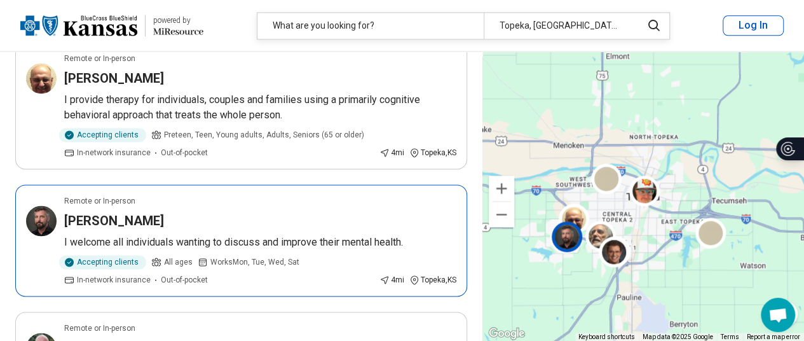
click at [282, 212] on div "Roger Kirkwood" at bounding box center [260, 221] width 392 height 18
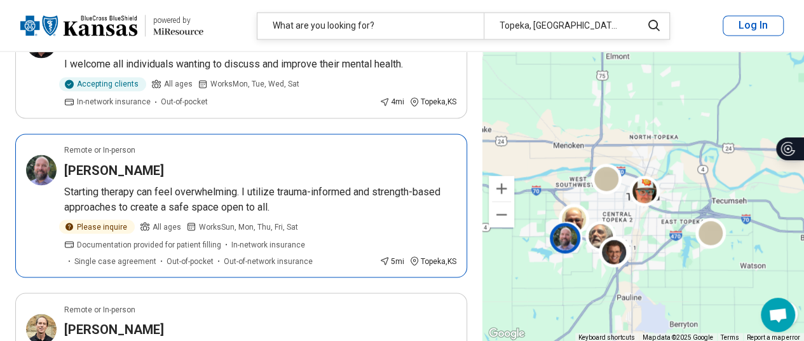
scroll to position [1039, 0]
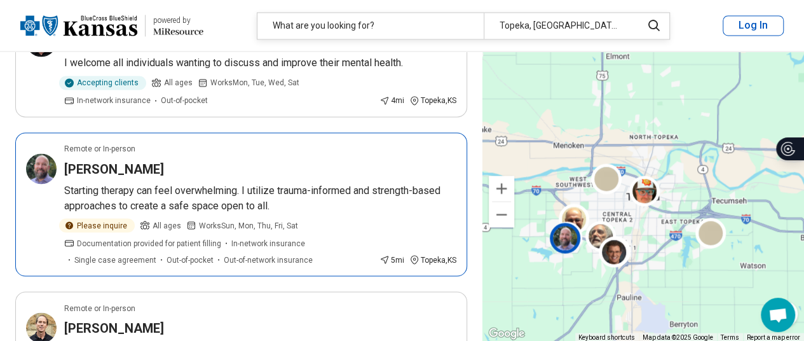
click at [336, 194] on p "Starting therapy can feel overwhelming. I utilize trauma-informed and strength-…" at bounding box center [260, 197] width 392 height 31
click at [137, 166] on h3 "Derrick Hurst" at bounding box center [114, 169] width 100 height 18
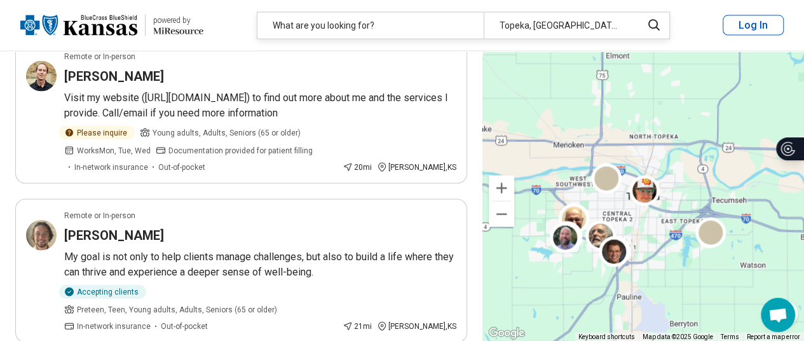
scroll to position [1293, 0]
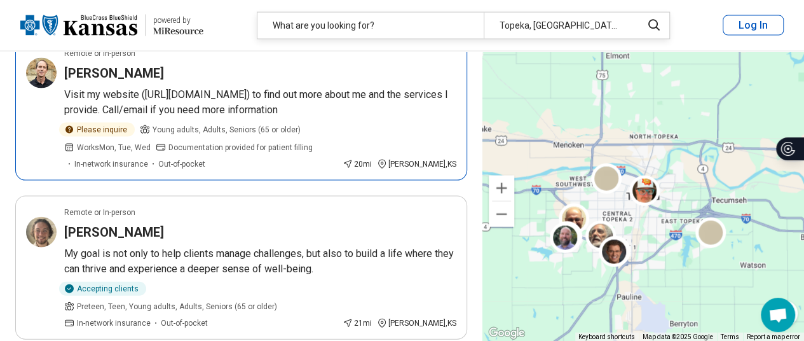
click at [346, 107] on p "Visit my website (https://www.living-the-life-you-want.com/) to find out more a…" at bounding box center [260, 102] width 392 height 31
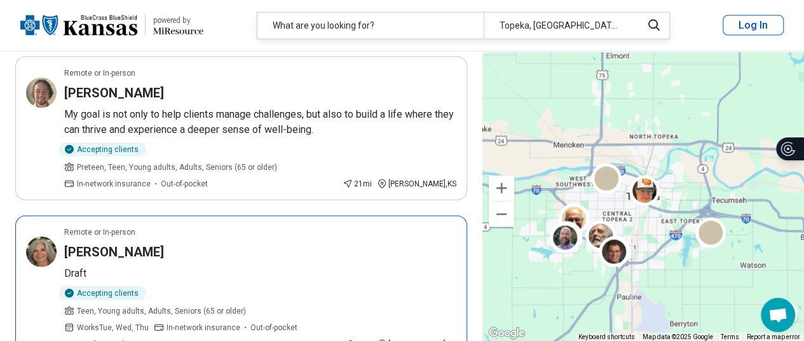
scroll to position [1432, 6]
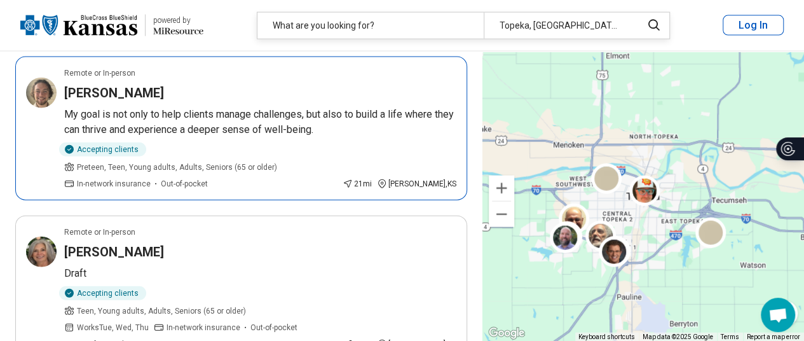
click at [287, 101] on article "Remote or In-person Samuel Clark My goal is not only to help clients manage cha…" at bounding box center [241, 129] width 452 height 144
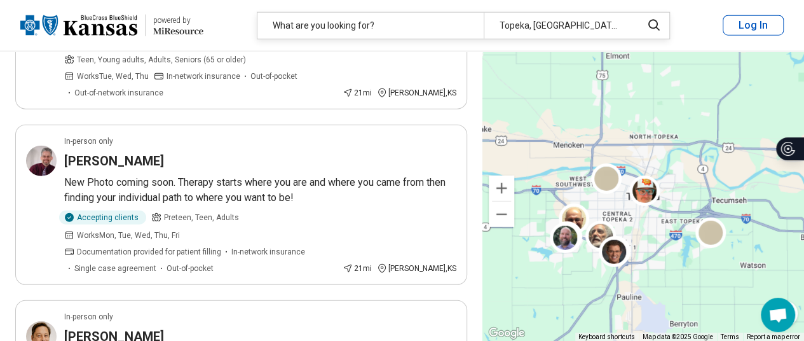
scroll to position [1684, 0]
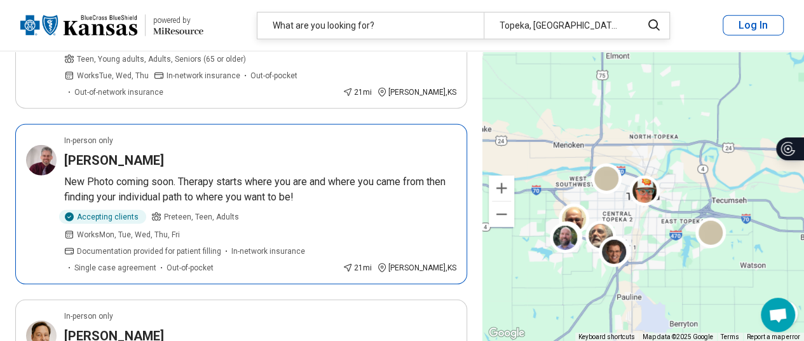
click at [331, 174] on p "New Photo coming soon. Therapy starts where you are and where you came from the…" at bounding box center [260, 189] width 392 height 31
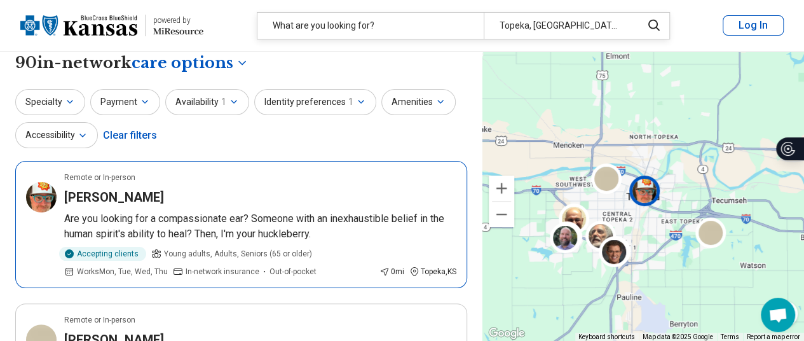
scroll to position [0, 0]
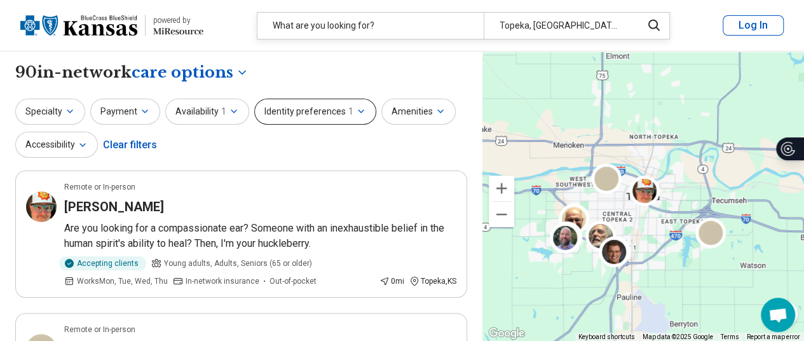
click at [322, 119] on button "Identity preferences 1" at bounding box center [315, 112] width 122 height 26
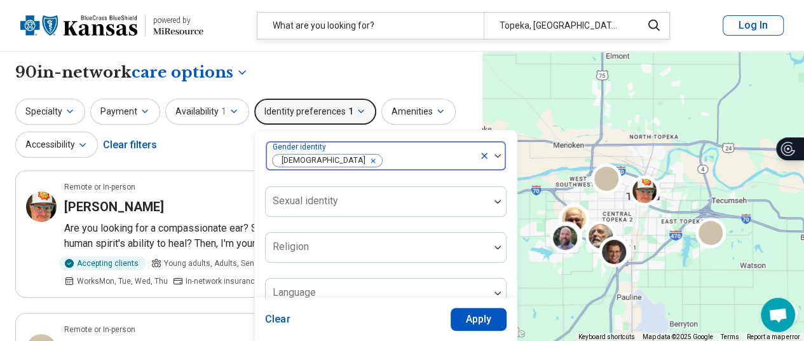
click at [365, 161] on icon "Remove [object Object]" at bounding box center [369, 160] width 9 height 9
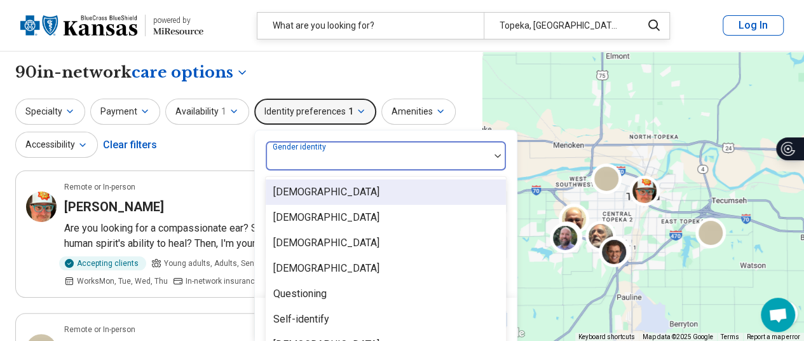
click at [338, 161] on div at bounding box center [378, 161] width 214 height 18
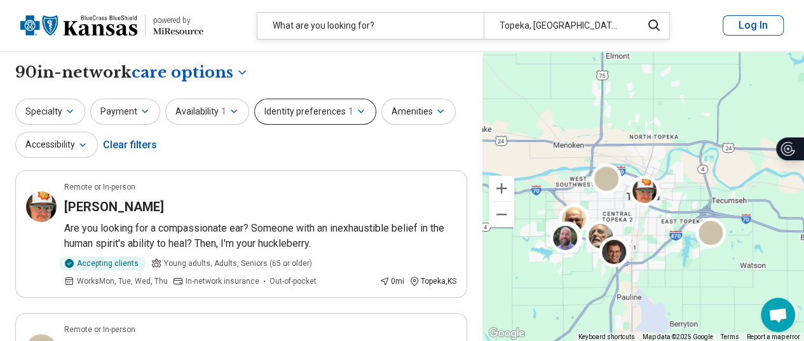
click at [310, 102] on button "Identity preferences 1" at bounding box center [315, 112] width 122 height 26
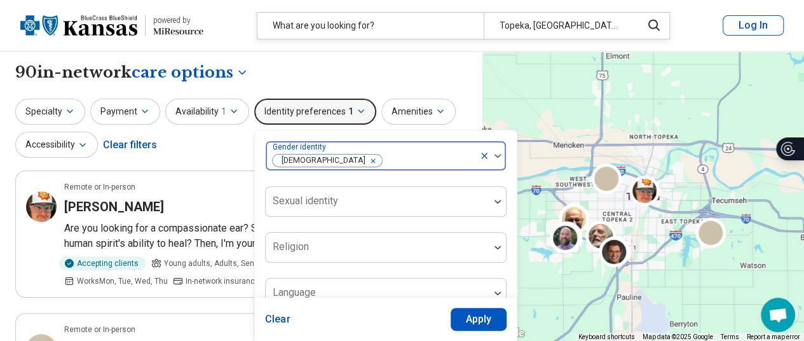
click at [365, 159] on icon "Remove [object Object]" at bounding box center [369, 160] width 9 height 9
click at [467, 321] on button "Apply" at bounding box center [479, 319] width 57 height 23
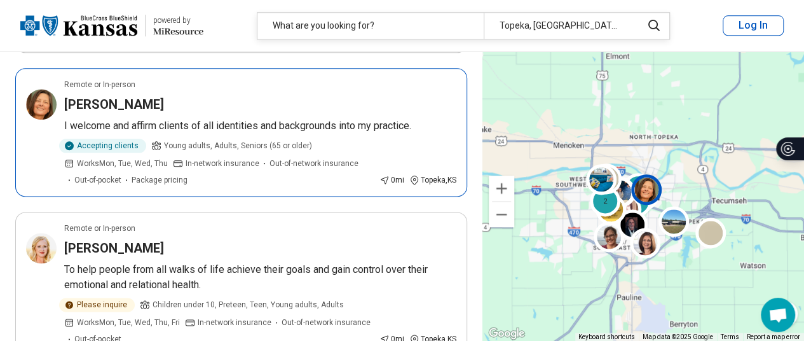
scroll to position [722, 0]
click at [374, 130] on p "I welcome and affirm clients of all identities and backgrounds into my practice." at bounding box center [260, 125] width 392 height 15
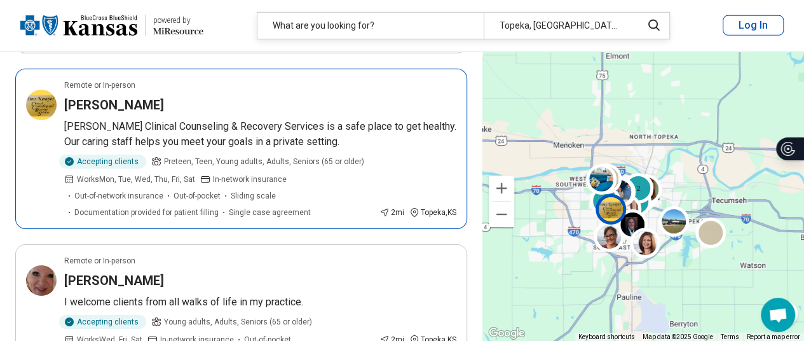
scroll to position [2037, 0]
click at [347, 144] on article "Remote or In-person Barry Joerger Sims-Kemper Clinical Counseling & Recovery Se…" at bounding box center [241, 149] width 452 height 160
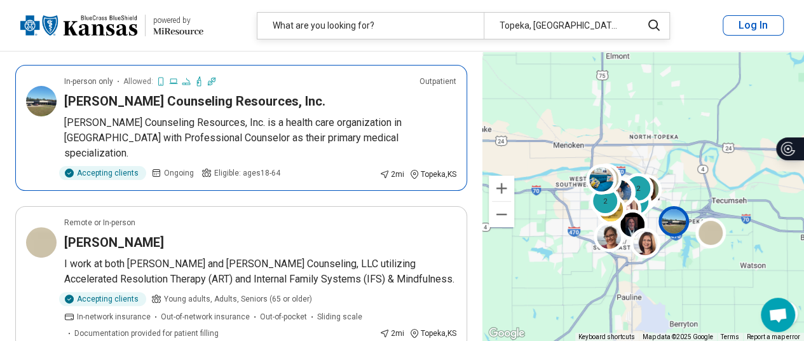
scroll to position [2492, 0]
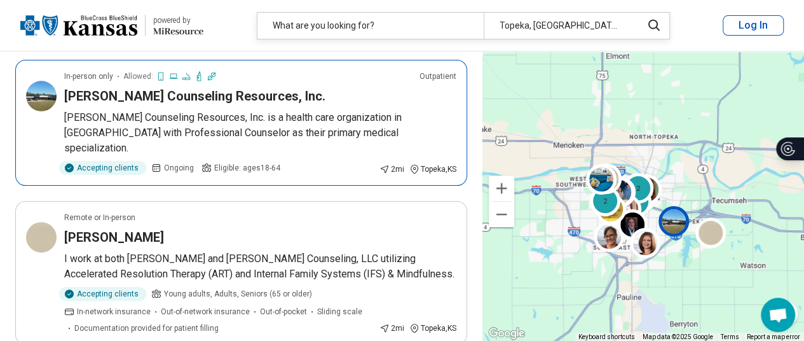
click at [350, 126] on p "Clarence M. Kelley Counseling Resources, Inc. is a health care organization in …" at bounding box center [260, 133] width 392 height 46
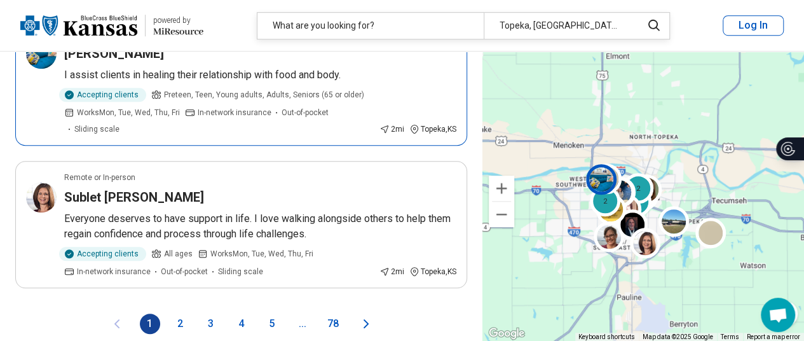
scroll to position [2875, 0]
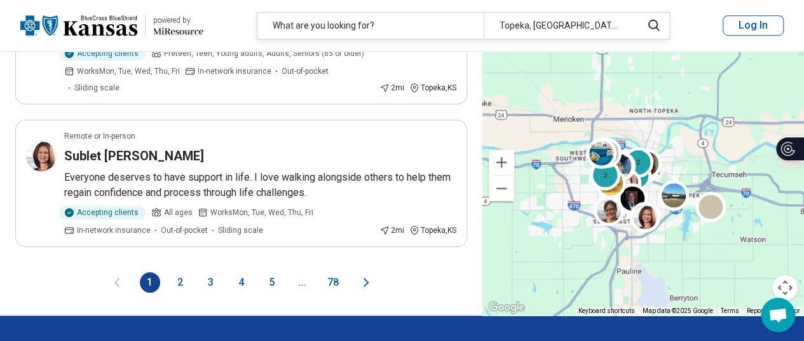
click at [184, 272] on button "2" at bounding box center [180, 282] width 20 height 20
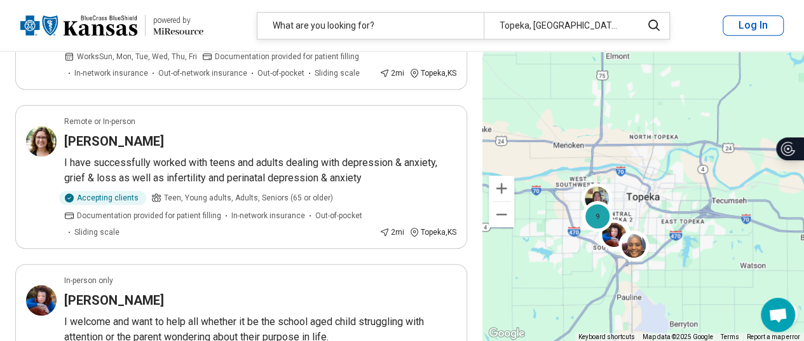
scroll to position [360, 0]
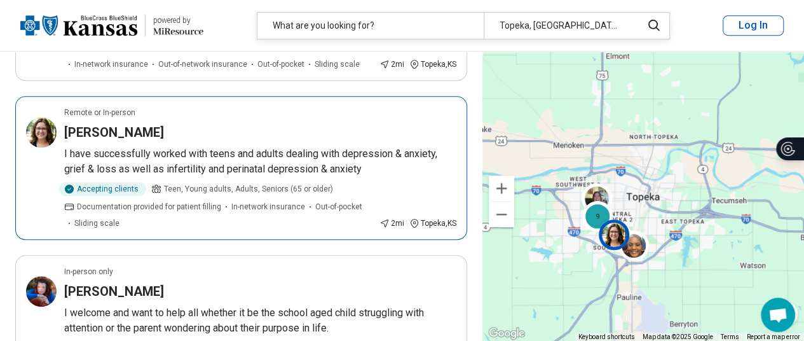
click at [374, 158] on p "I have successfully worked with teens and adults dealing with depression & anxi…" at bounding box center [260, 161] width 392 height 31
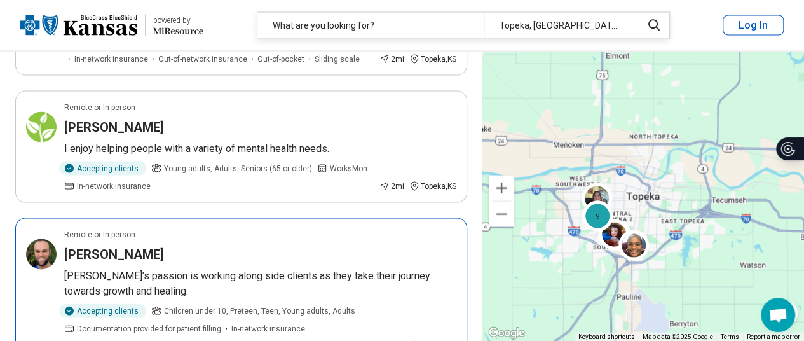
scroll to position [1241, 0]
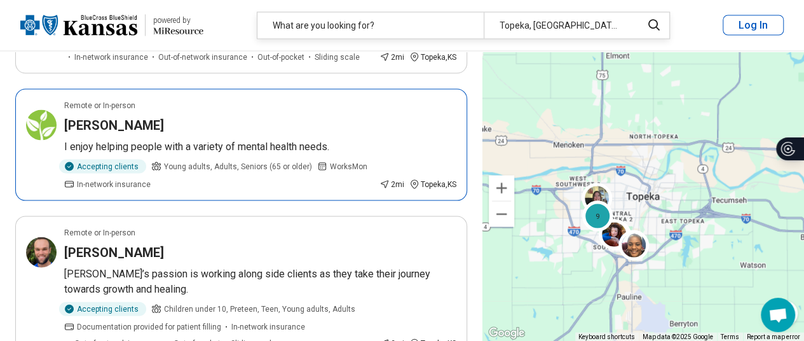
click at [378, 116] on div "Angela Duncan" at bounding box center [260, 125] width 392 height 18
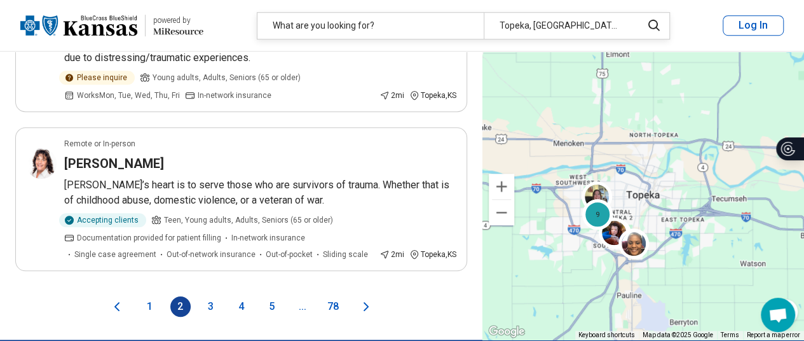
scroll to position [2872, 0]
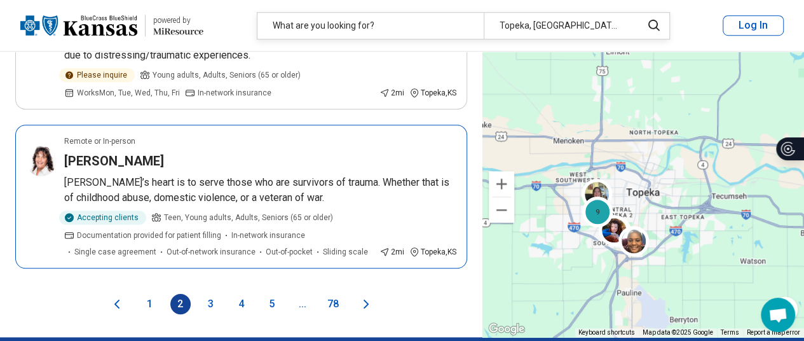
click at [195, 175] on p "[PERSON_NAME]’s heart is to serve those who are survivors of trauma. Whether th…" at bounding box center [260, 190] width 392 height 31
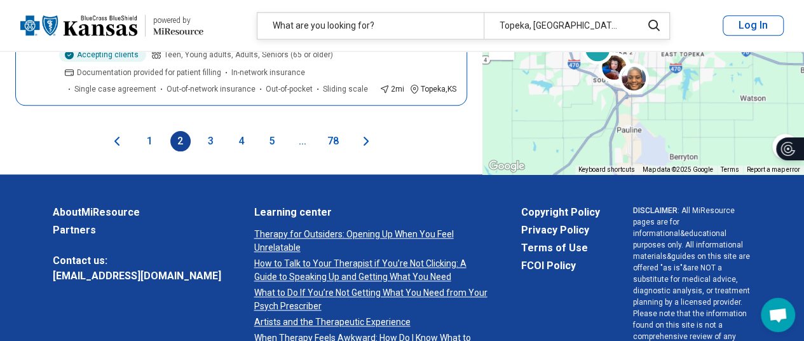
scroll to position [3037, 0]
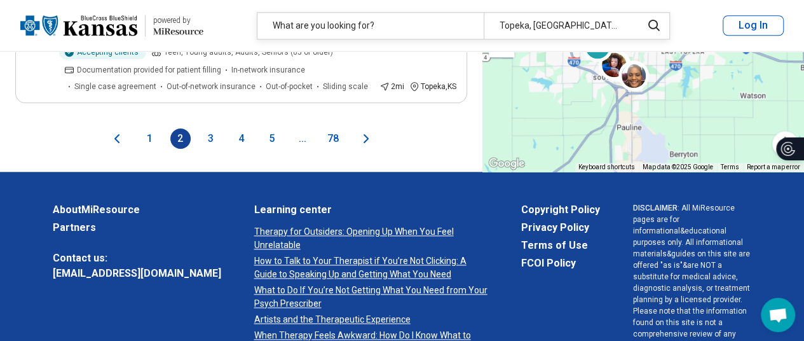
click at [205, 128] on button "3" at bounding box center [211, 138] width 20 height 20
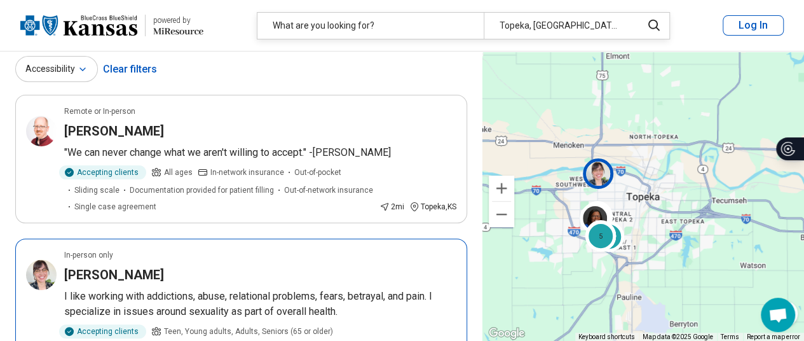
scroll to position [0, 0]
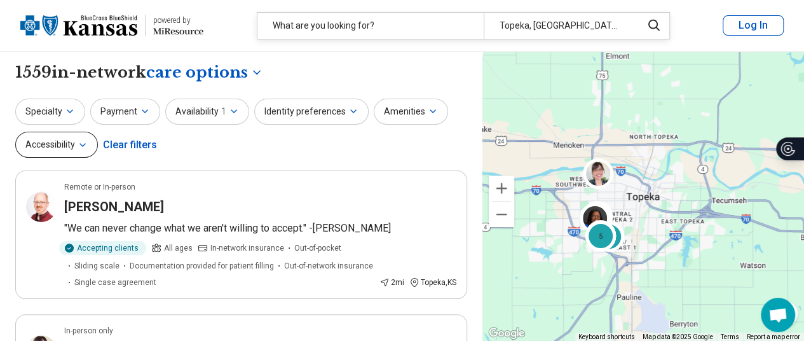
click at [72, 140] on button "Accessibility" at bounding box center [56, 145] width 83 height 26
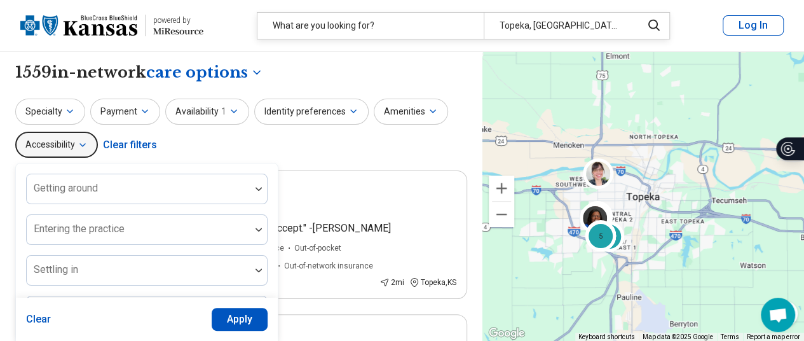
click at [72, 140] on button "Accessibility" at bounding box center [56, 145] width 83 height 26
click at [67, 110] on icon "button" at bounding box center [69, 111] width 5 height 3
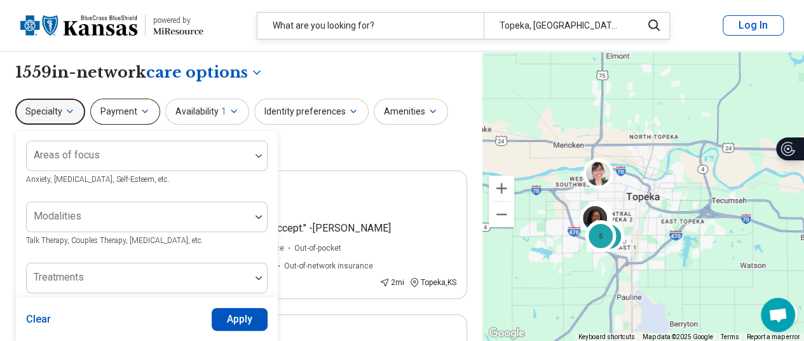
click at [126, 110] on button "Payment" at bounding box center [125, 112] width 70 height 26
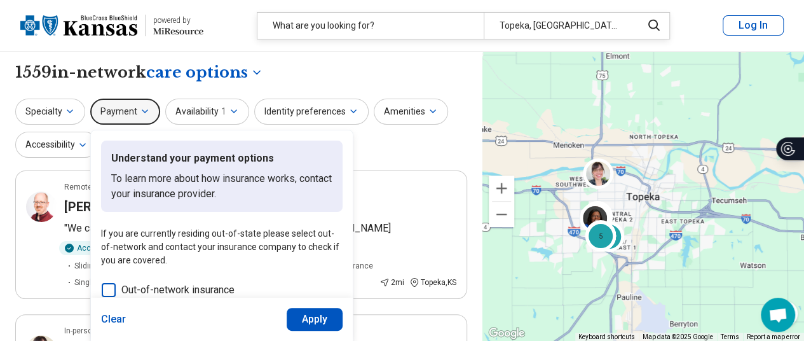
click at [119, 106] on button "Payment" at bounding box center [125, 112] width 70 height 26
click at [212, 116] on button "Availability 1" at bounding box center [207, 112] width 84 height 26
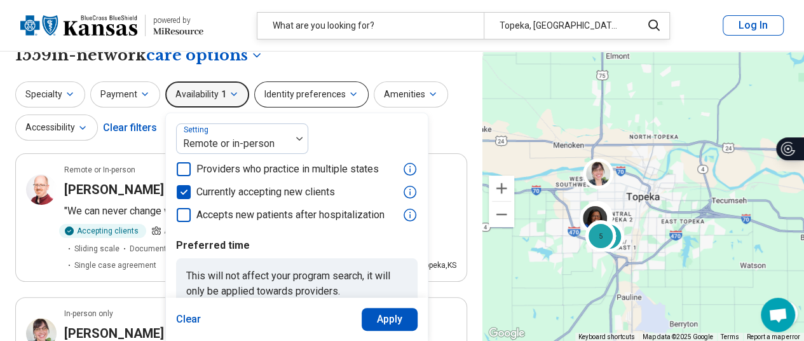
scroll to position [17, 0]
click at [305, 102] on button "Identity preferences" at bounding box center [311, 95] width 114 height 26
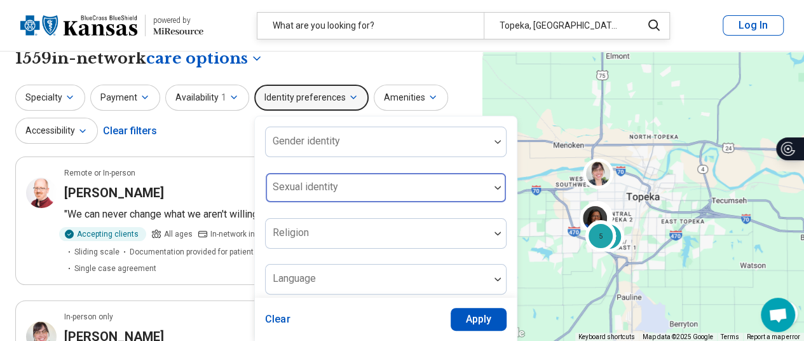
scroll to position [13, 0]
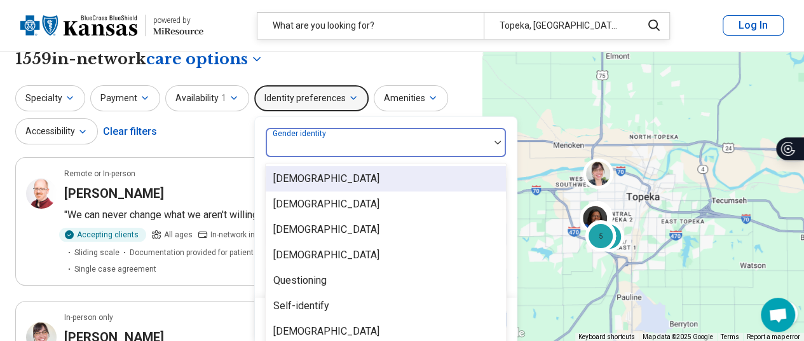
click at [356, 143] on div at bounding box center [378, 148] width 214 height 18
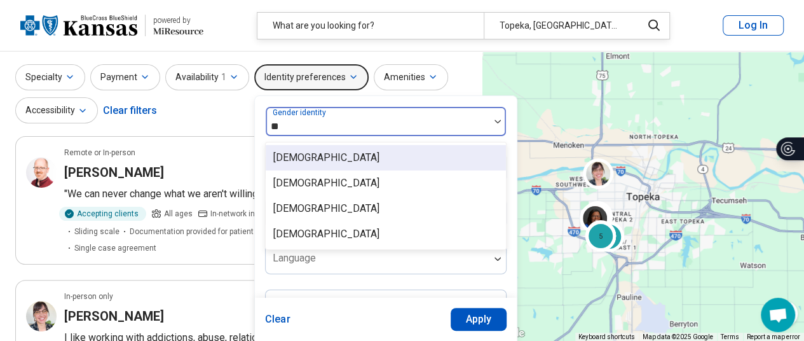
type input "*"
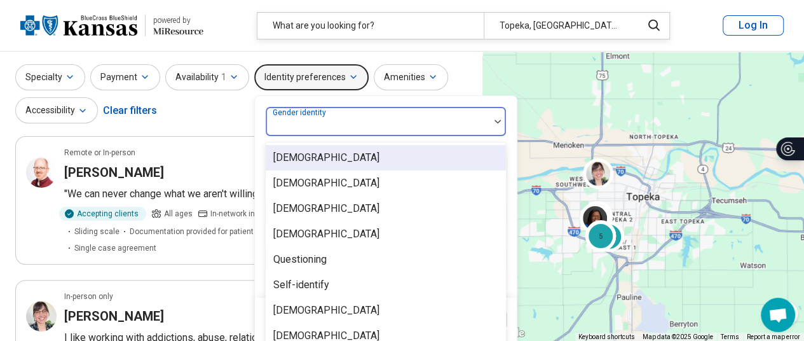
click at [341, 158] on div "Cisgender Man" at bounding box center [386, 157] width 240 height 25
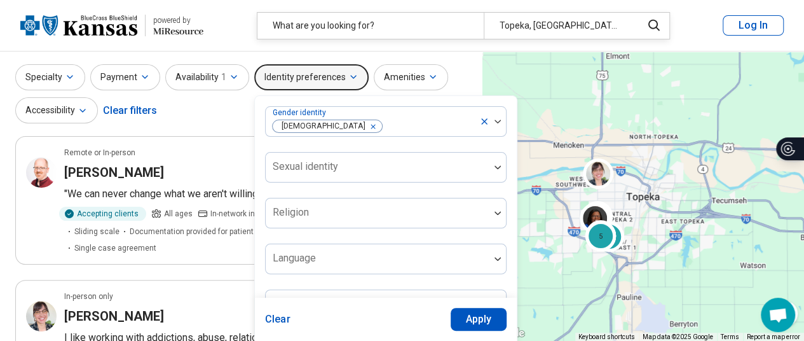
click at [486, 329] on button "Apply" at bounding box center [479, 319] width 57 height 23
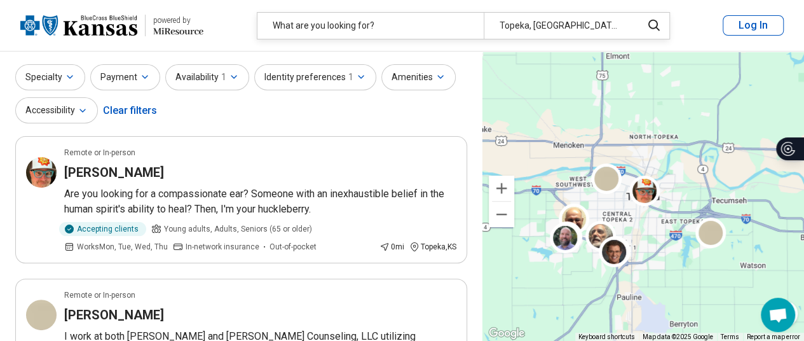
scroll to position [0, 0]
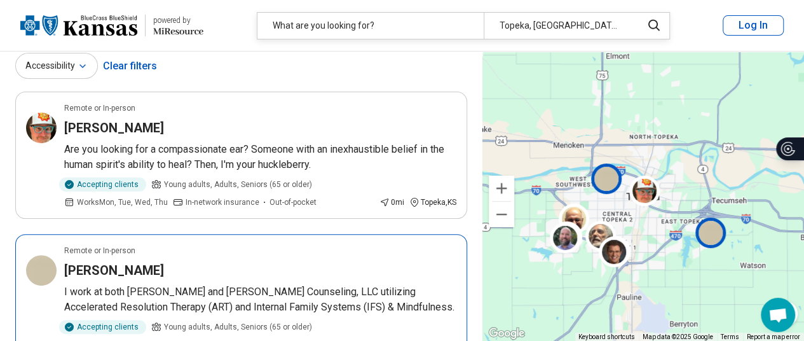
scroll to position [24, 0]
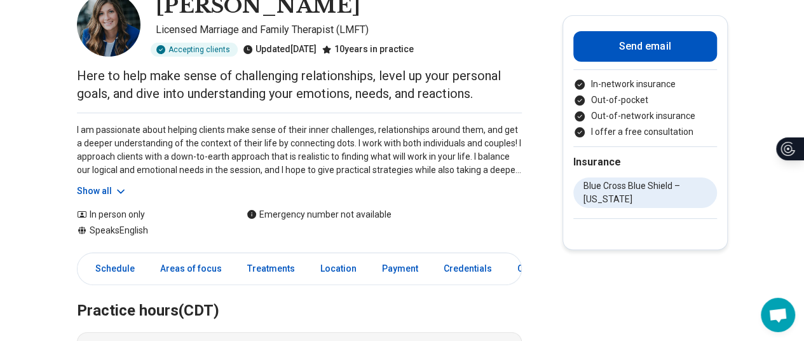
scroll to position [81, 0]
click at [114, 189] on button "Show all" at bounding box center [102, 190] width 50 height 13
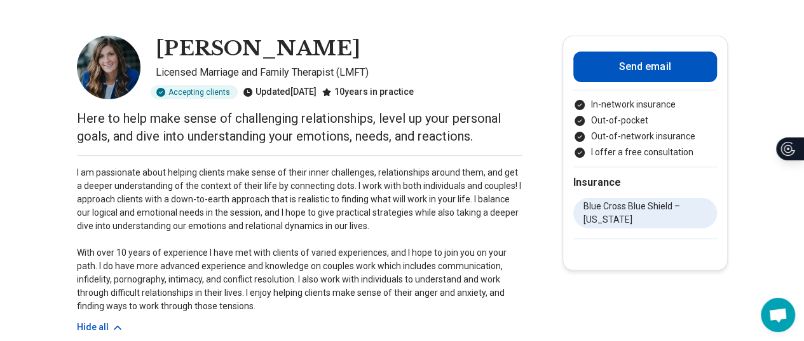
scroll to position [38, 0]
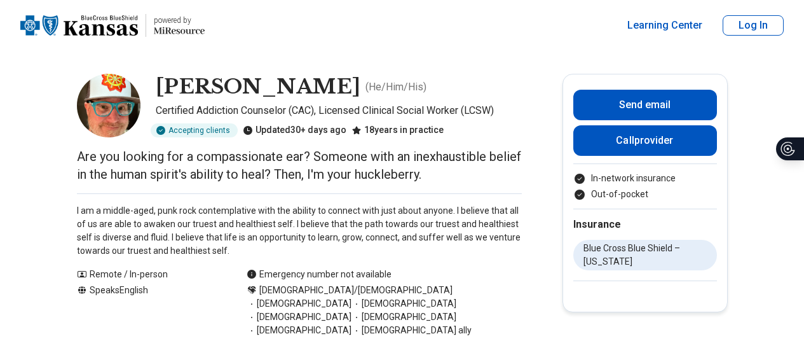
scroll to position [20, 0]
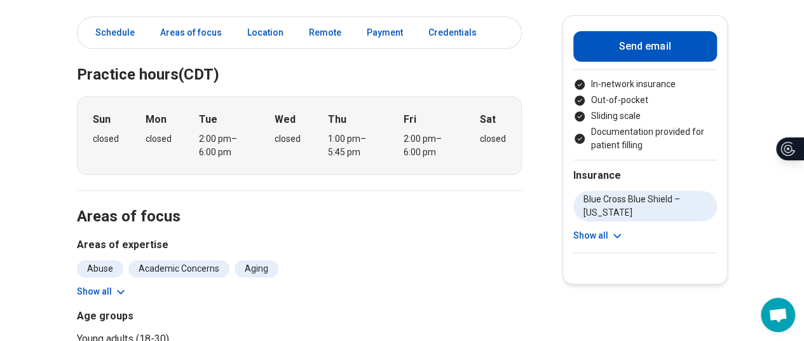
scroll to position [222, 0]
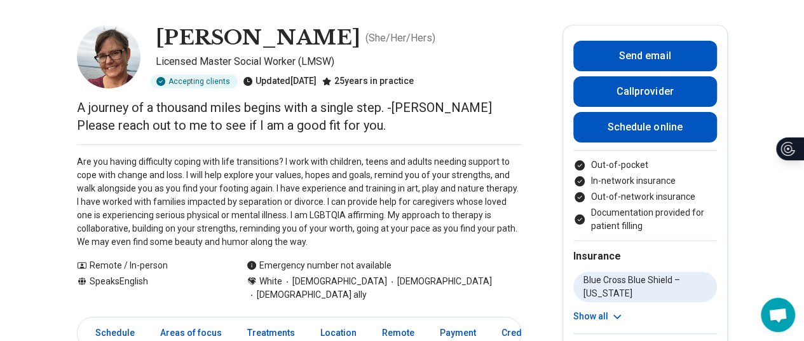
scroll to position [50, 0]
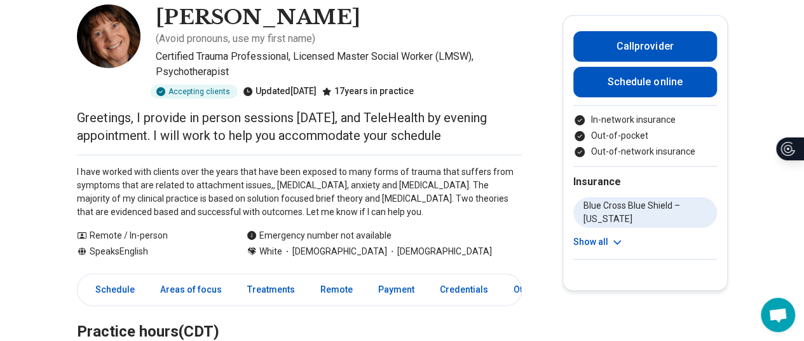
scroll to position [69, 0]
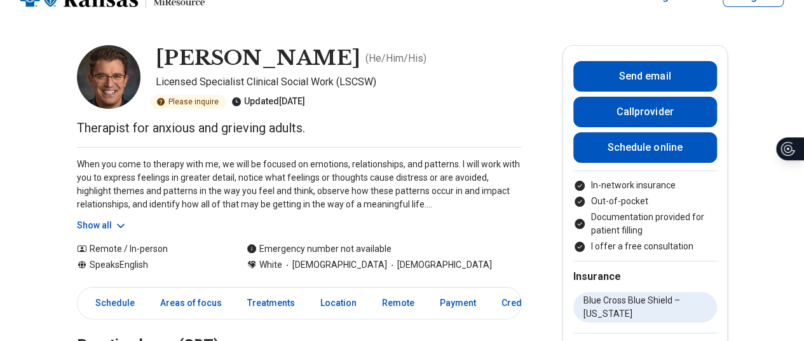
scroll to position [29, 0]
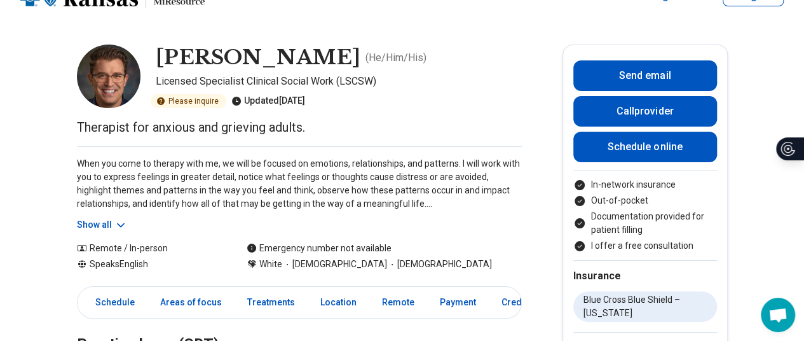
click at [103, 220] on button "Show all" at bounding box center [102, 224] width 50 height 13
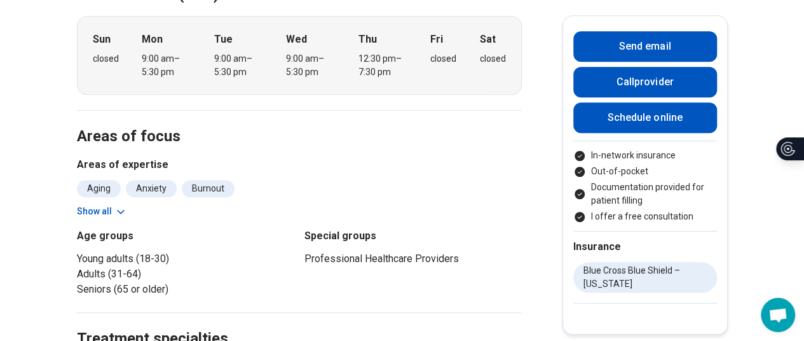
scroll to position [460, 0]
click at [102, 204] on button "Show all" at bounding box center [102, 210] width 50 height 13
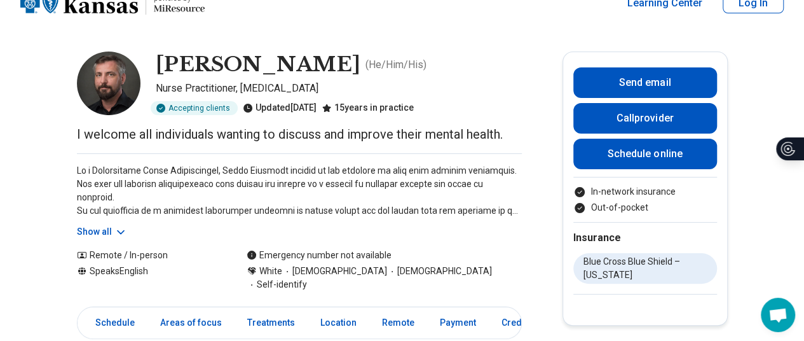
scroll to position [24, 0]
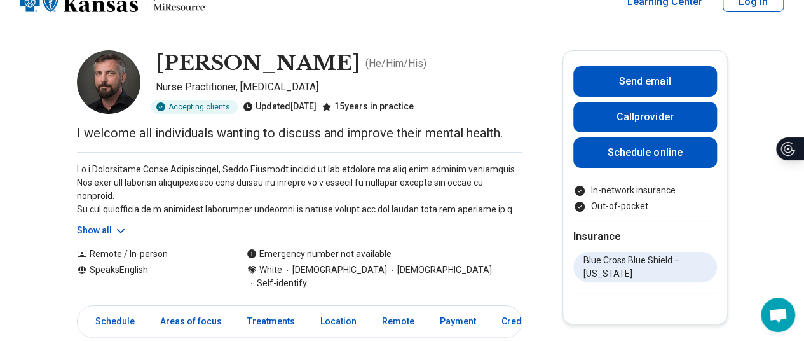
click at [105, 226] on button "Show all" at bounding box center [102, 230] width 50 height 13
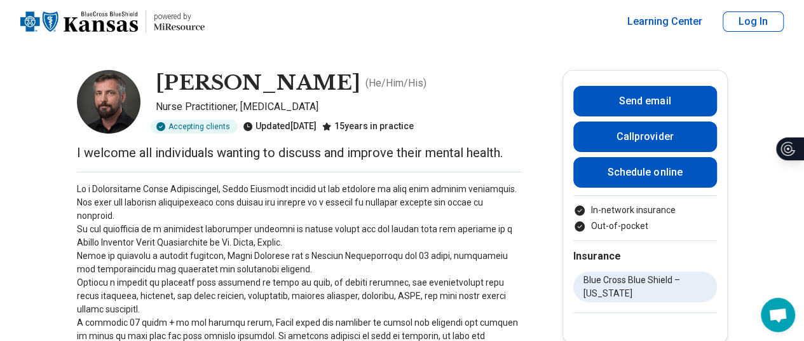
scroll to position [0, 0]
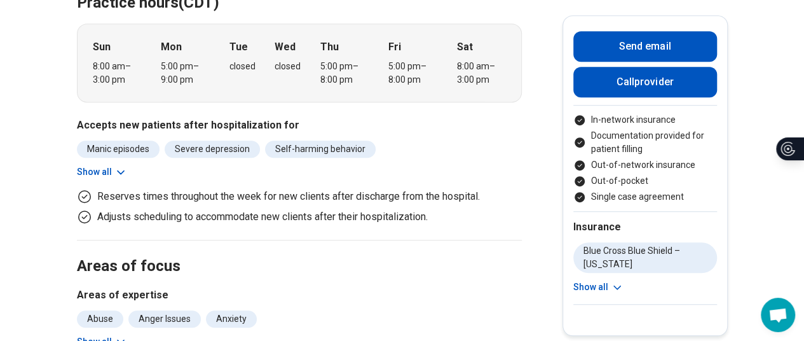
scroll to position [320, 0]
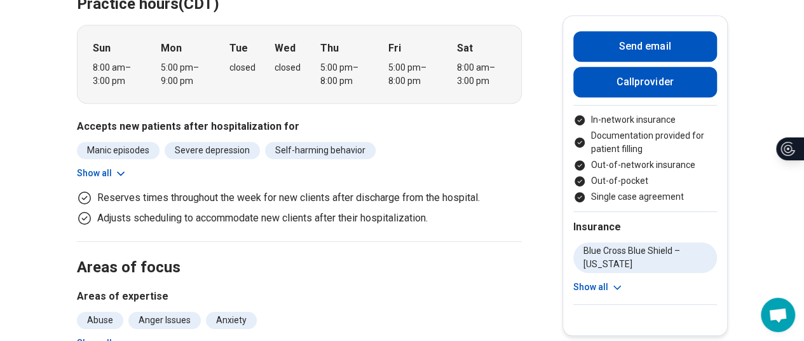
click at [100, 170] on button "Show all" at bounding box center [102, 173] width 50 height 13
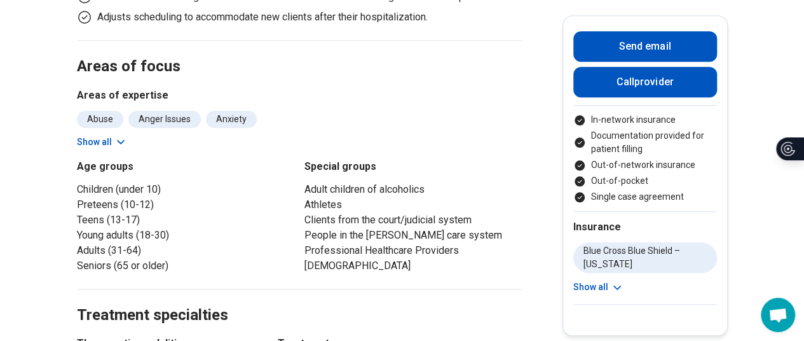
scroll to position [566, 0]
click at [109, 145] on button "Show all" at bounding box center [102, 141] width 50 height 13
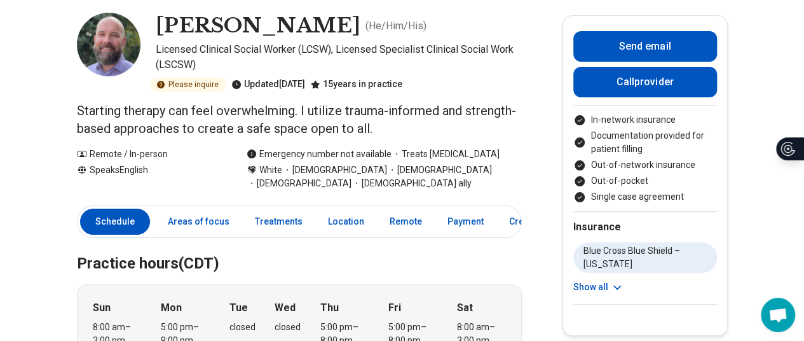
scroll to position [60, 0]
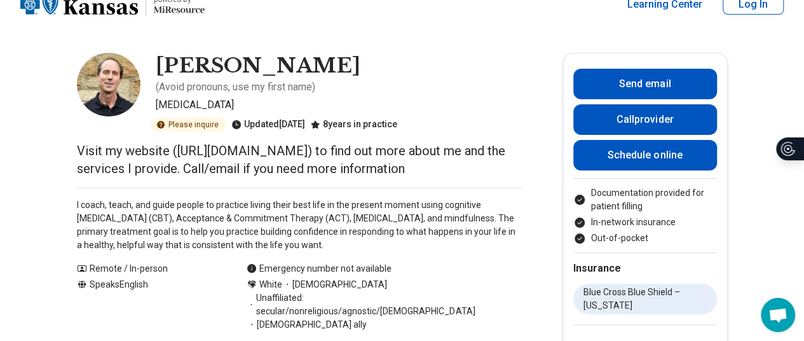
scroll to position [22, 0]
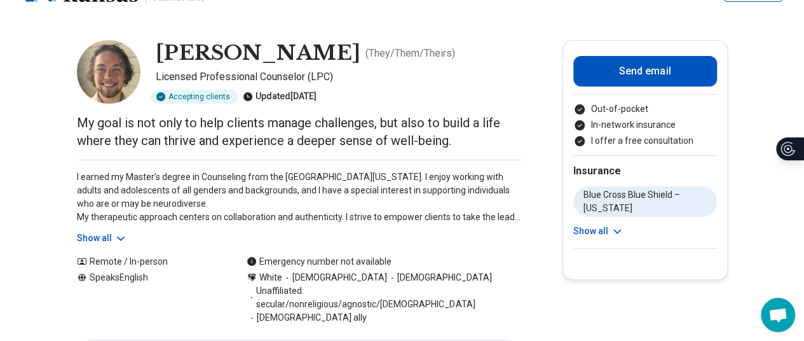
scroll to position [34, 0]
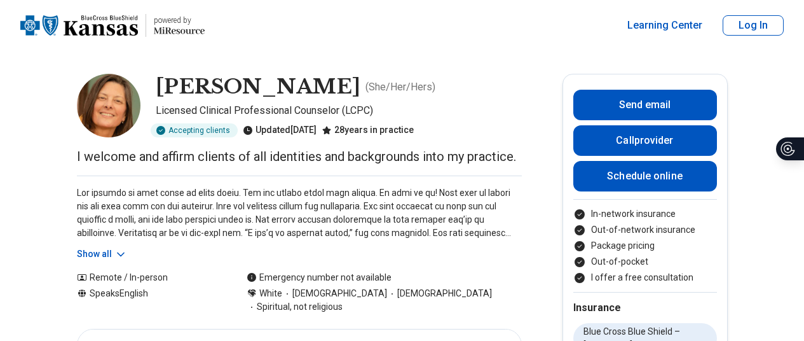
scroll to position [37, 0]
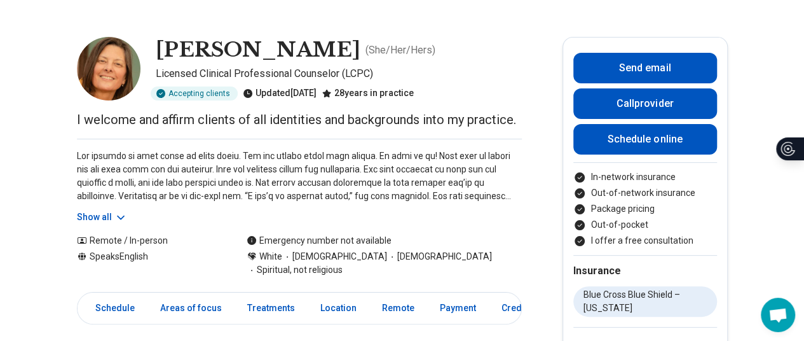
click at [114, 212] on button "Show all" at bounding box center [102, 216] width 50 height 13
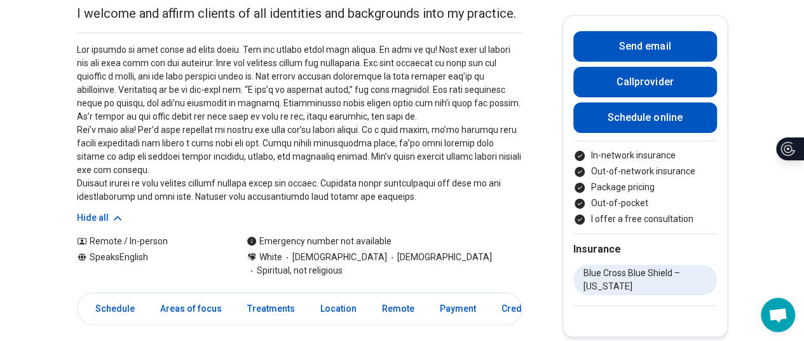
scroll to position [142, 0]
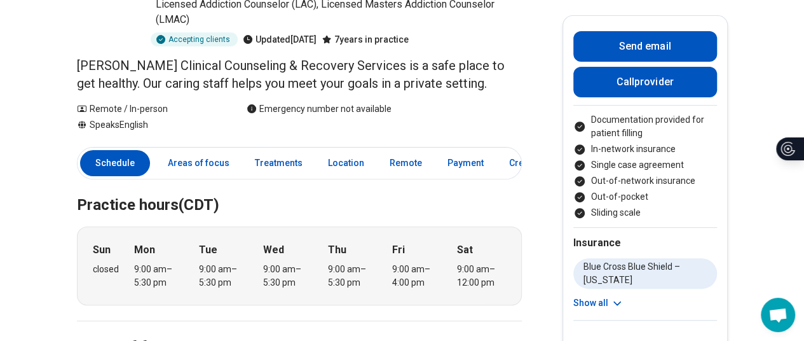
scroll to position [184, 0]
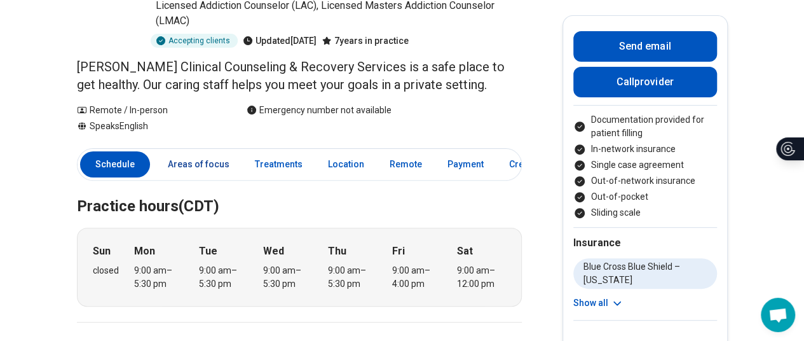
click at [200, 151] on link "Areas of focus" at bounding box center [198, 164] width 77 height 26
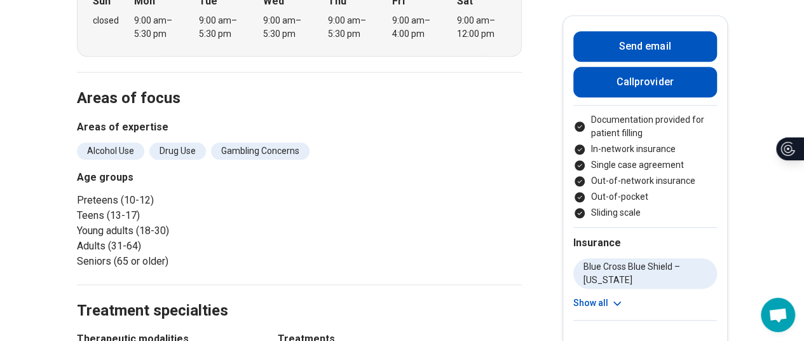
scroll to position [463, 0]
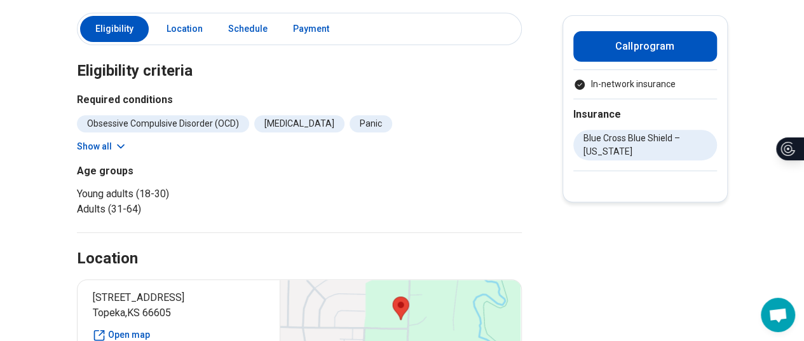
scroll to position [235, 0]
click at [112, 140] on button "Show all" at bounding box center [102, 146] width 50 height 13
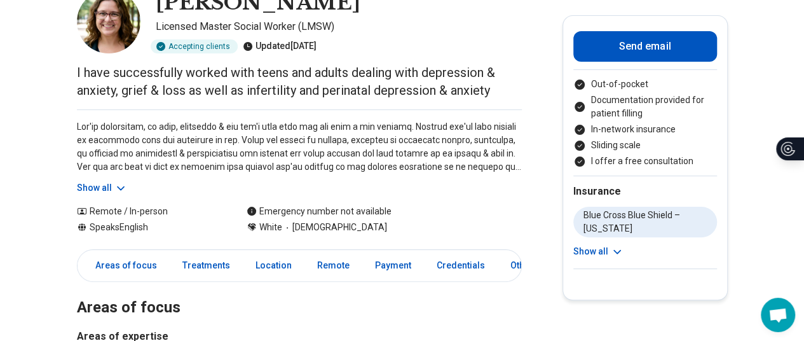
scroll to position [85, 0]
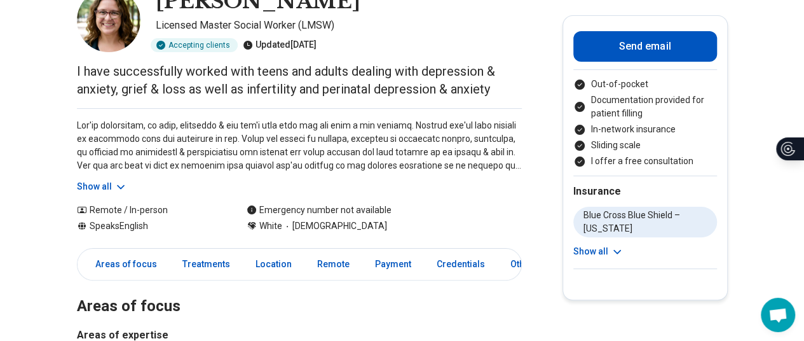
click at [102, 186] on button "Show all" at bounding box center [102, 186] width 50 height 13
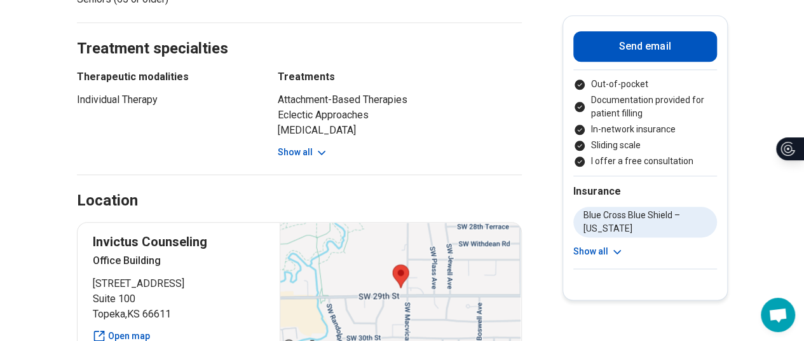
scroll to position [670, 0]
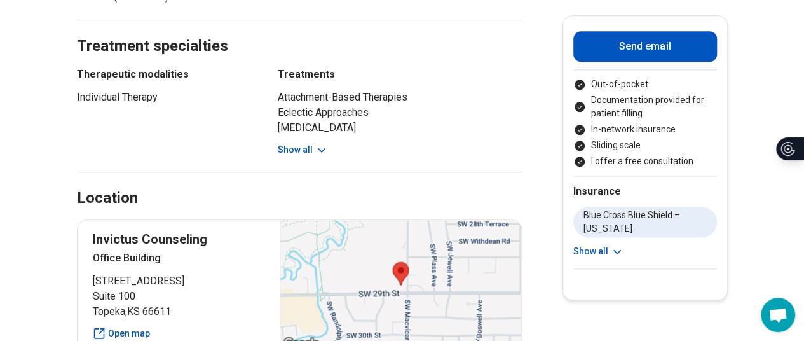
click at [308, 146] on button "Show all" at bounding box center [303, 149] width 50 height 13
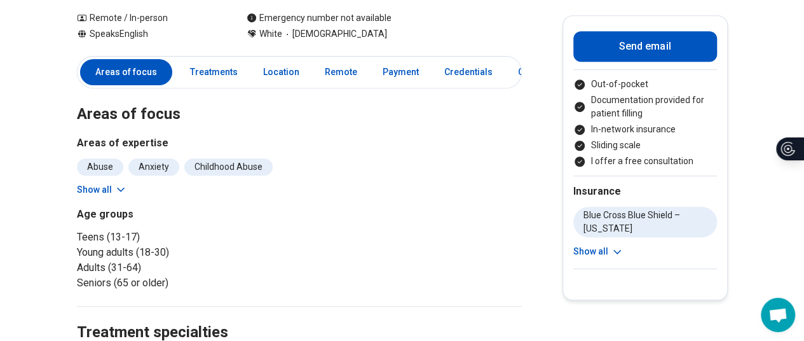
scroll to position [383, 0]
click at [102, 193] on button "Show all" at bounding box center [102, 190] width 50 height 13
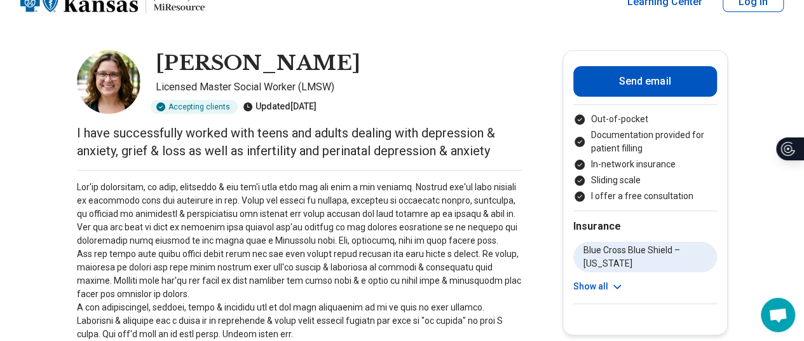
scroll to position [21, 0]
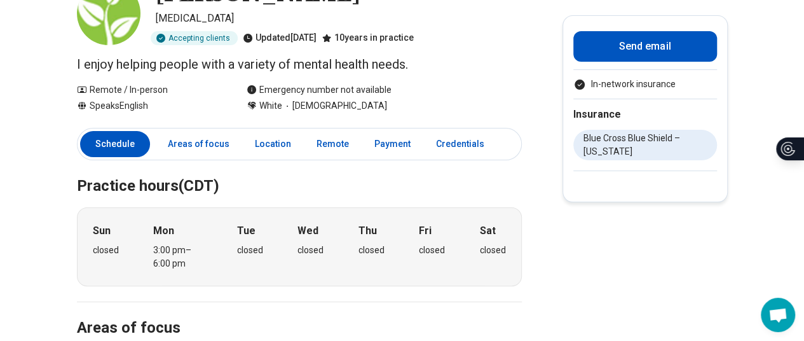
scroll to position [0, 10]
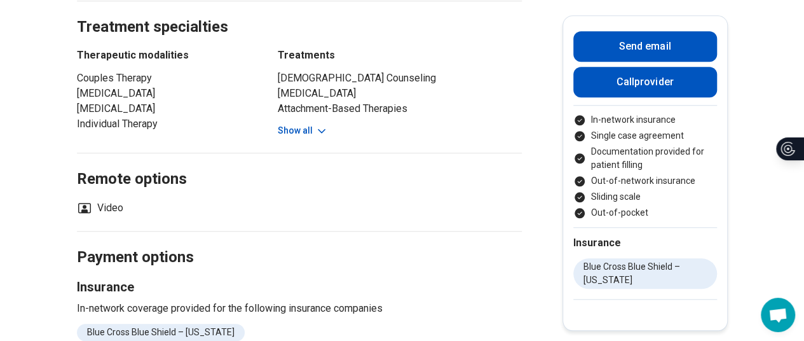
scroll to position [488, 0]
